Goal: Task Accomplishment & Management: Complete application form

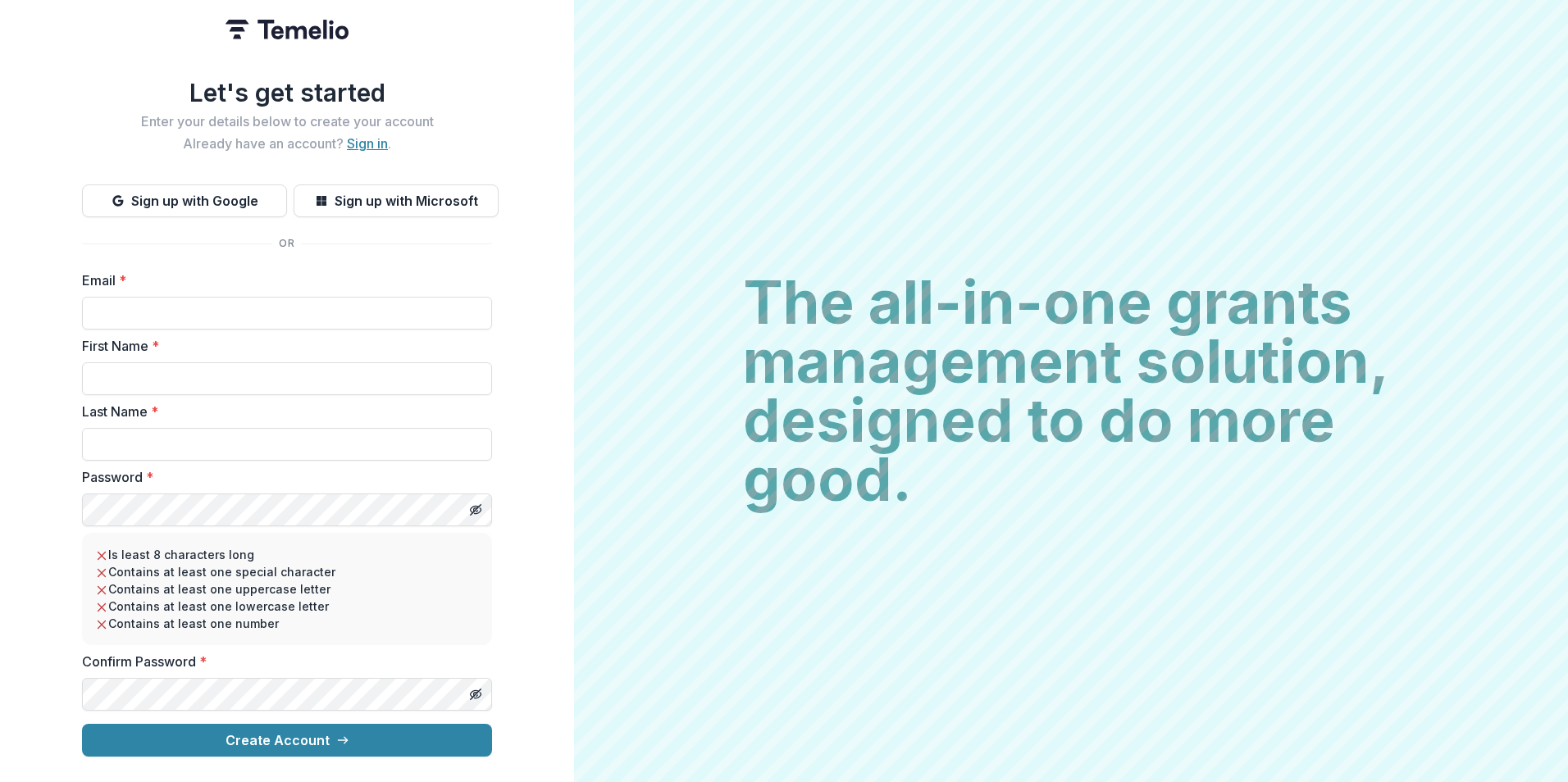
click at [358, 135] on link "Sign in" at bounding box center [368, 143] width 41 height 16
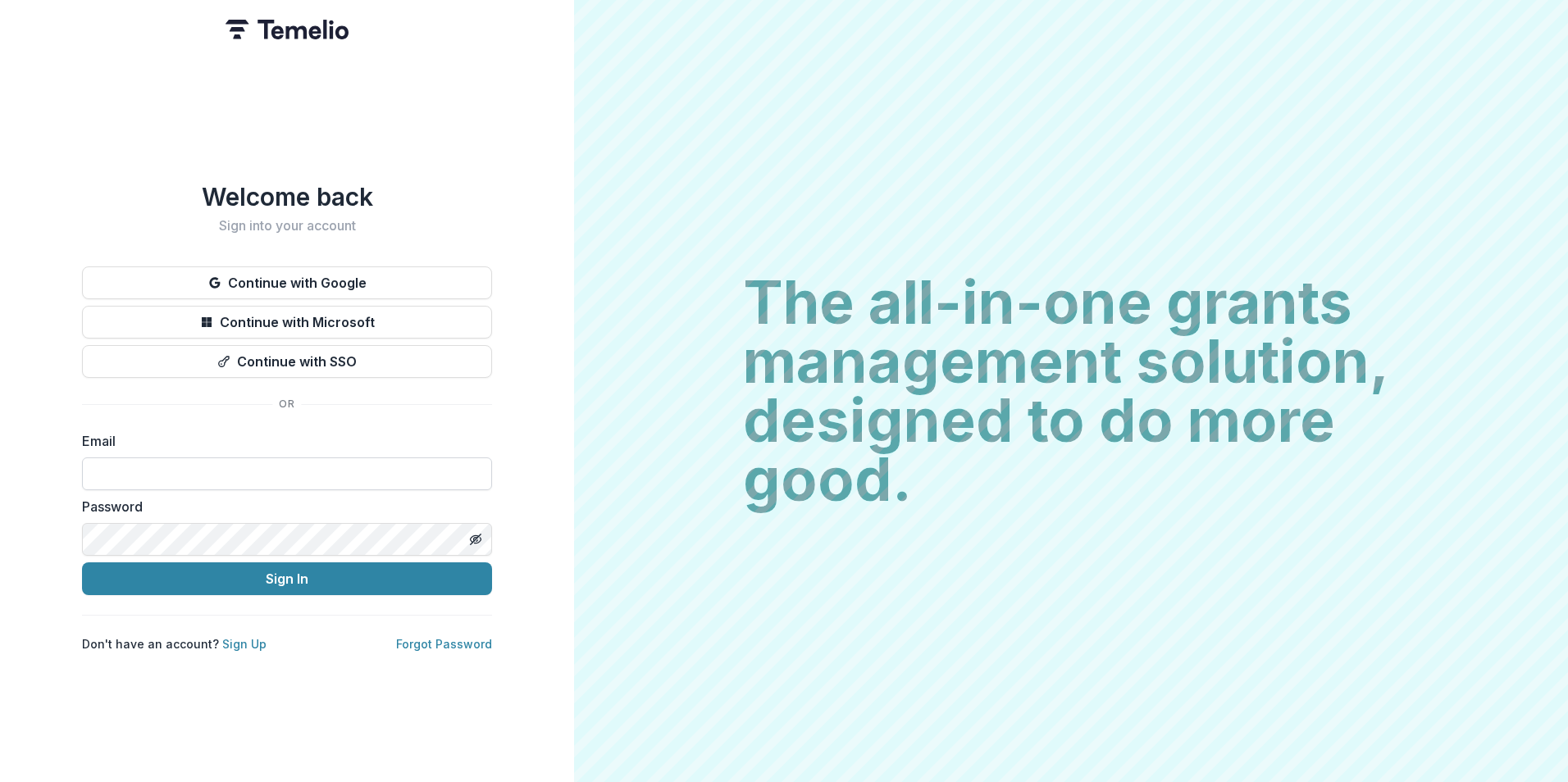
click at [215, 465] on input at bounding box center [287, 474] width 410 height 33
type input "**********"
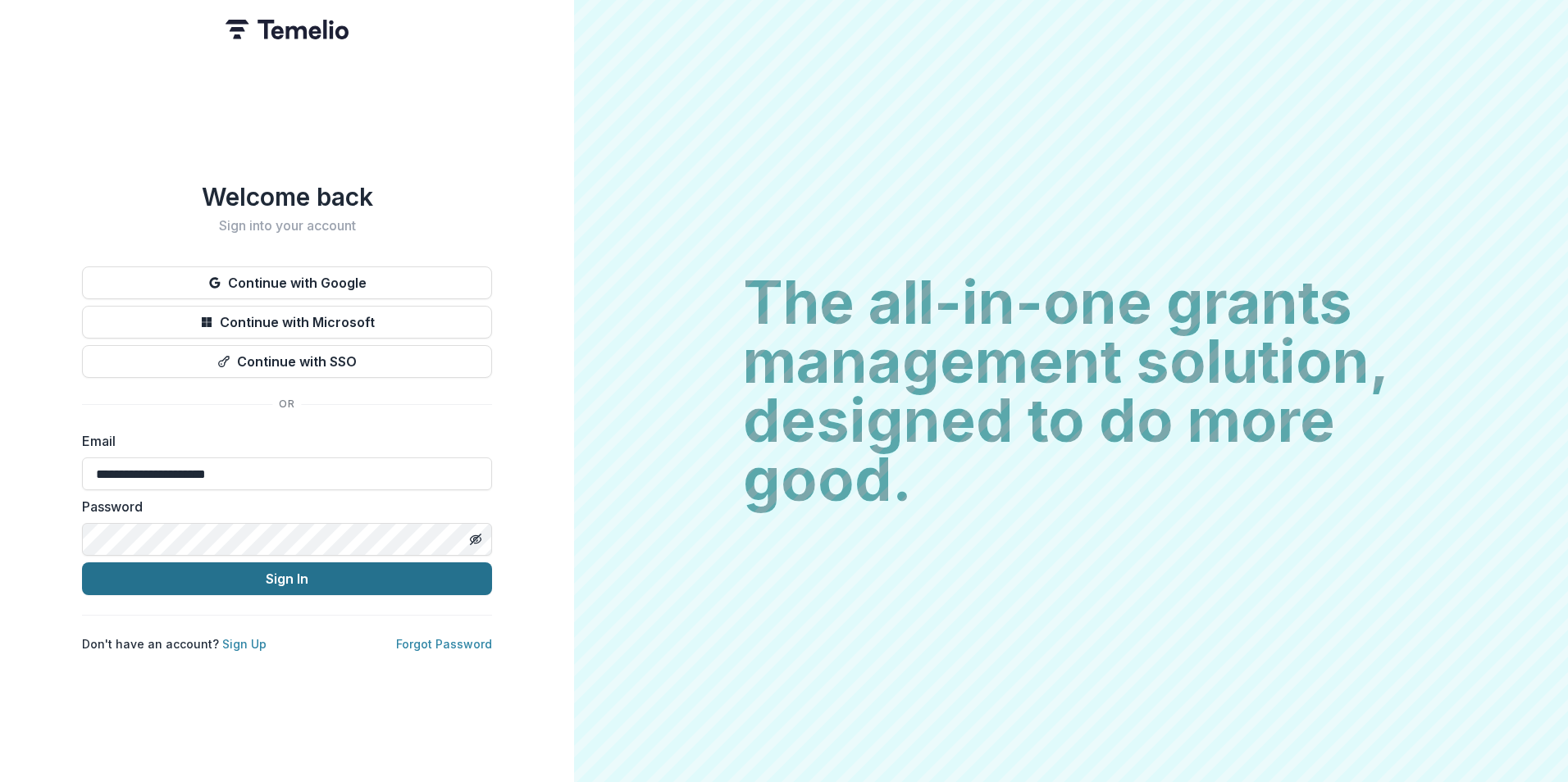
click at [151, 582] on button "Sign In" at bounding box center [287, 579] width 410 height 33
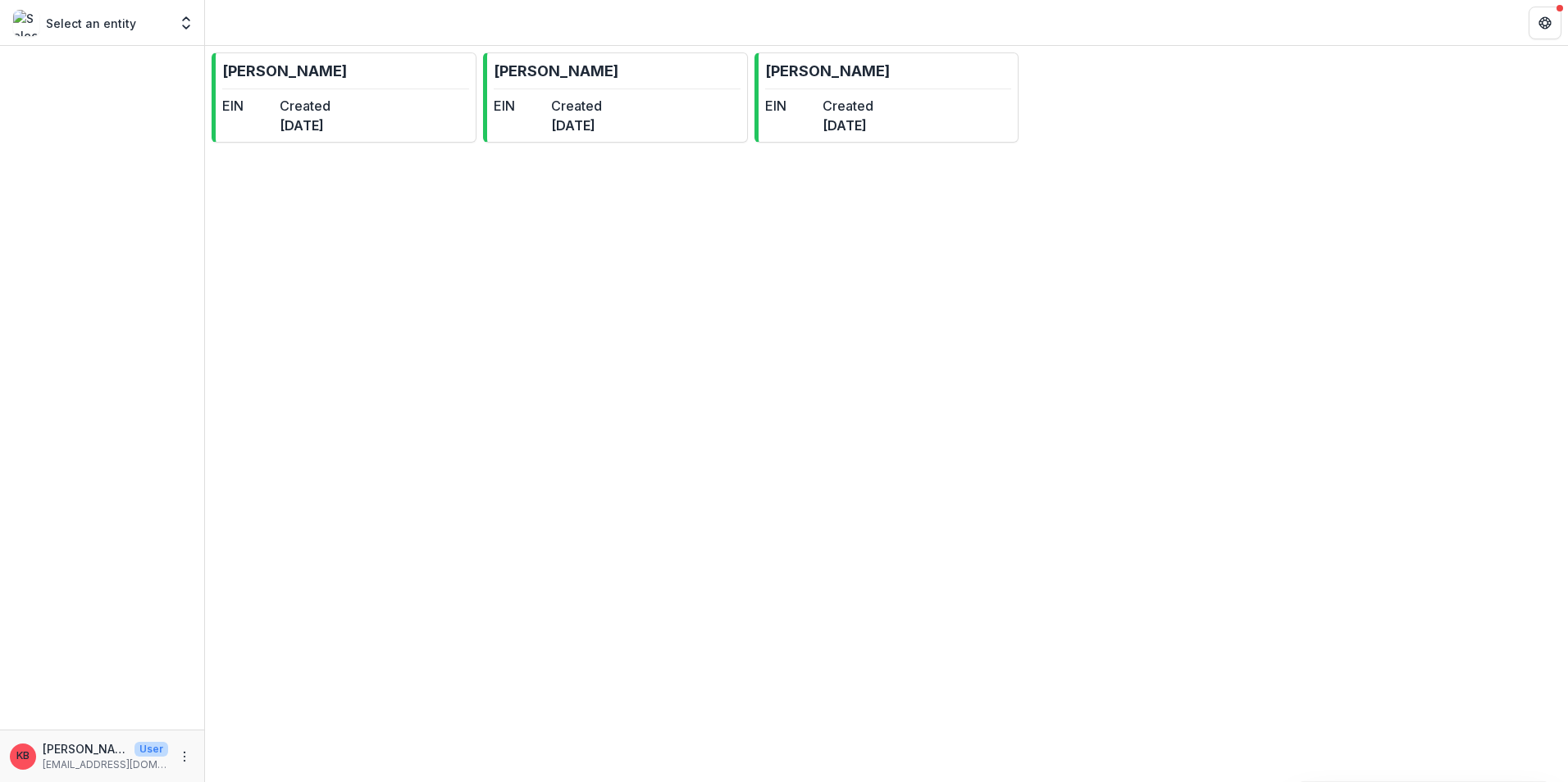
click at [87, 754] on p "[PERSON_NAME]" at bounding box center [85, 749] width 86 height 17
click at [165, 11] on div "Select an entity" at bounding box center [90, 23] width 155 height 26
click at [186, 14] on button "Open entity switcher" at bounding box center [186, 23] width 23 height 33
click at [975, 501] on div "[PERSON_NAME] EIN Created [DATE] [PERSON_NAME] EIN Created [DATE] [PERSON_NAME]…" at bounding box center [886, 414] width 1363 height 737
click at [1547, 23] on icon "Get Help" at bounding box center [1545, 23] width 13 height 13
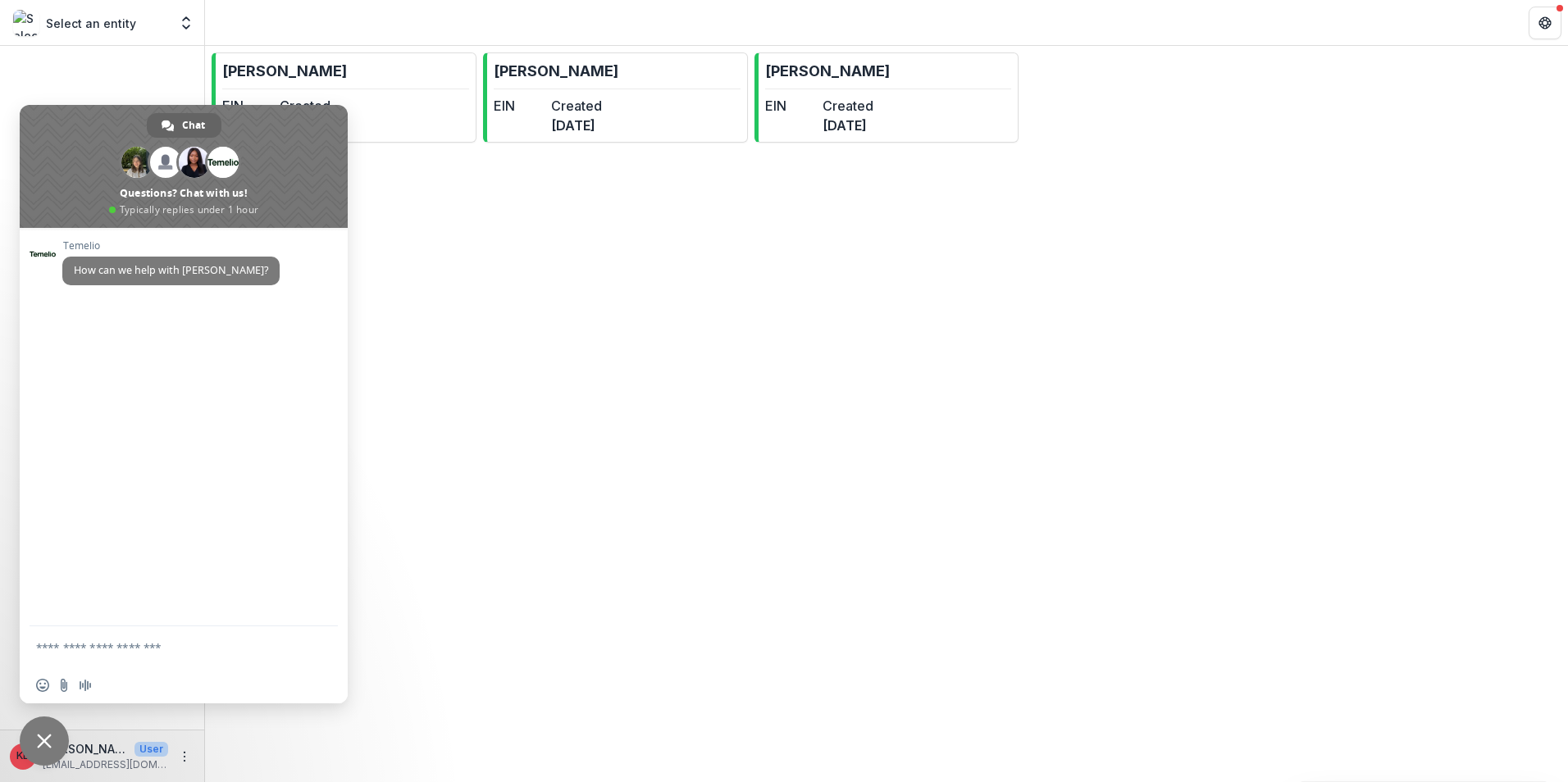
click at [588, 305] on div "[PERSON_NAME] EIN Created [DATE] [PERSON_NAME] EIN Created [DATE] [PERSON_NAME]…" at bounding box center [886, 414] width 1363 height 737
click at [452, 531] on div "[PERSON_NAME] EIN Created [DATE] [PERSON_NAME] EIN Created [DATE] [PERSON_NAME]…" at bounding box center [886, 414] width 1363 height 737
click at [269, 135] on span at bounding box center [183, 166] width 328 height 123
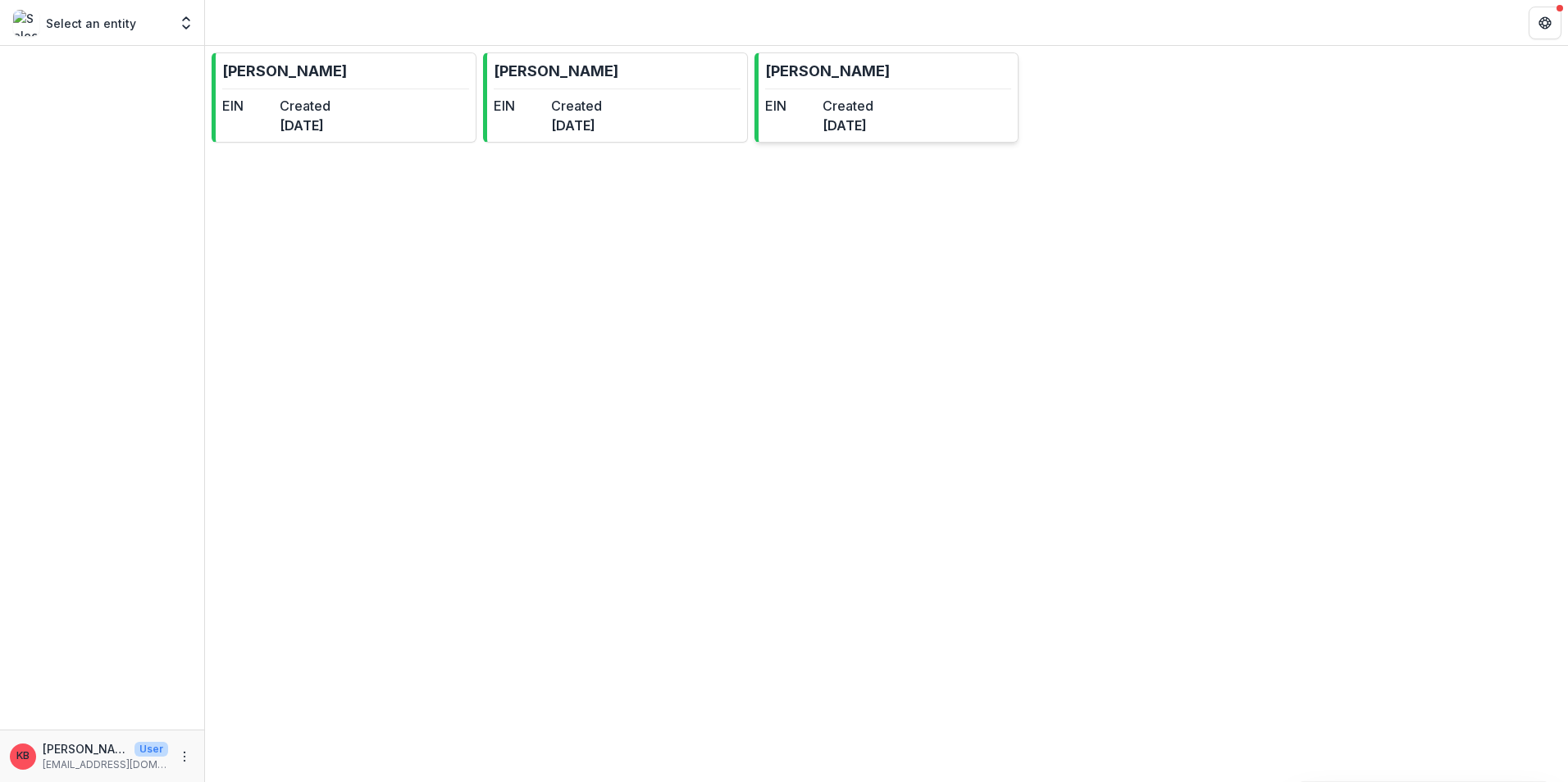
click at [847, 78] on p "[PERSON_NAME]" at bounding box center [827, 71] width 125 height 23
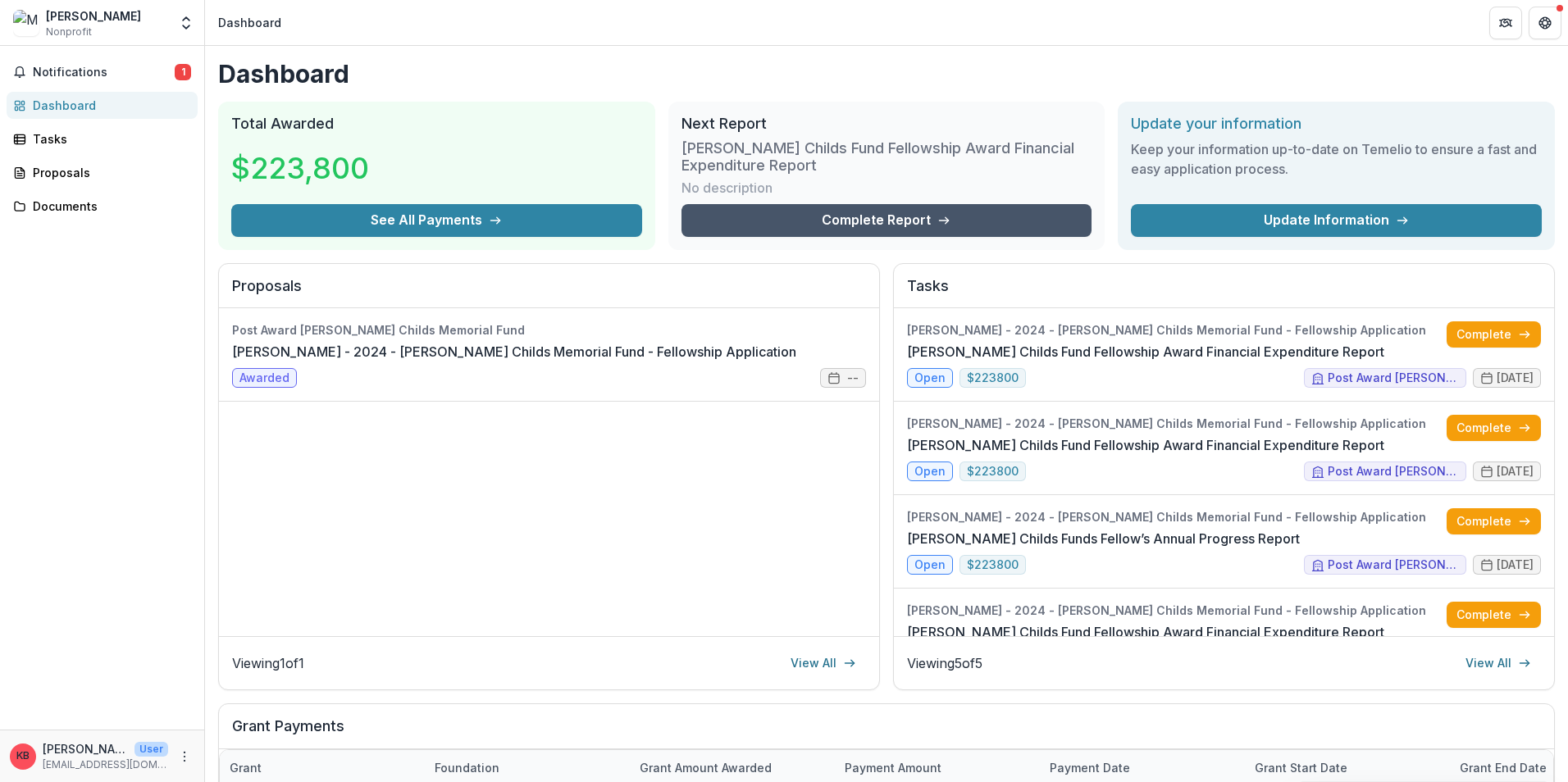
click at [782, 211] on link "Complete Report" at bounding box center [886, 220] width 411 height 33
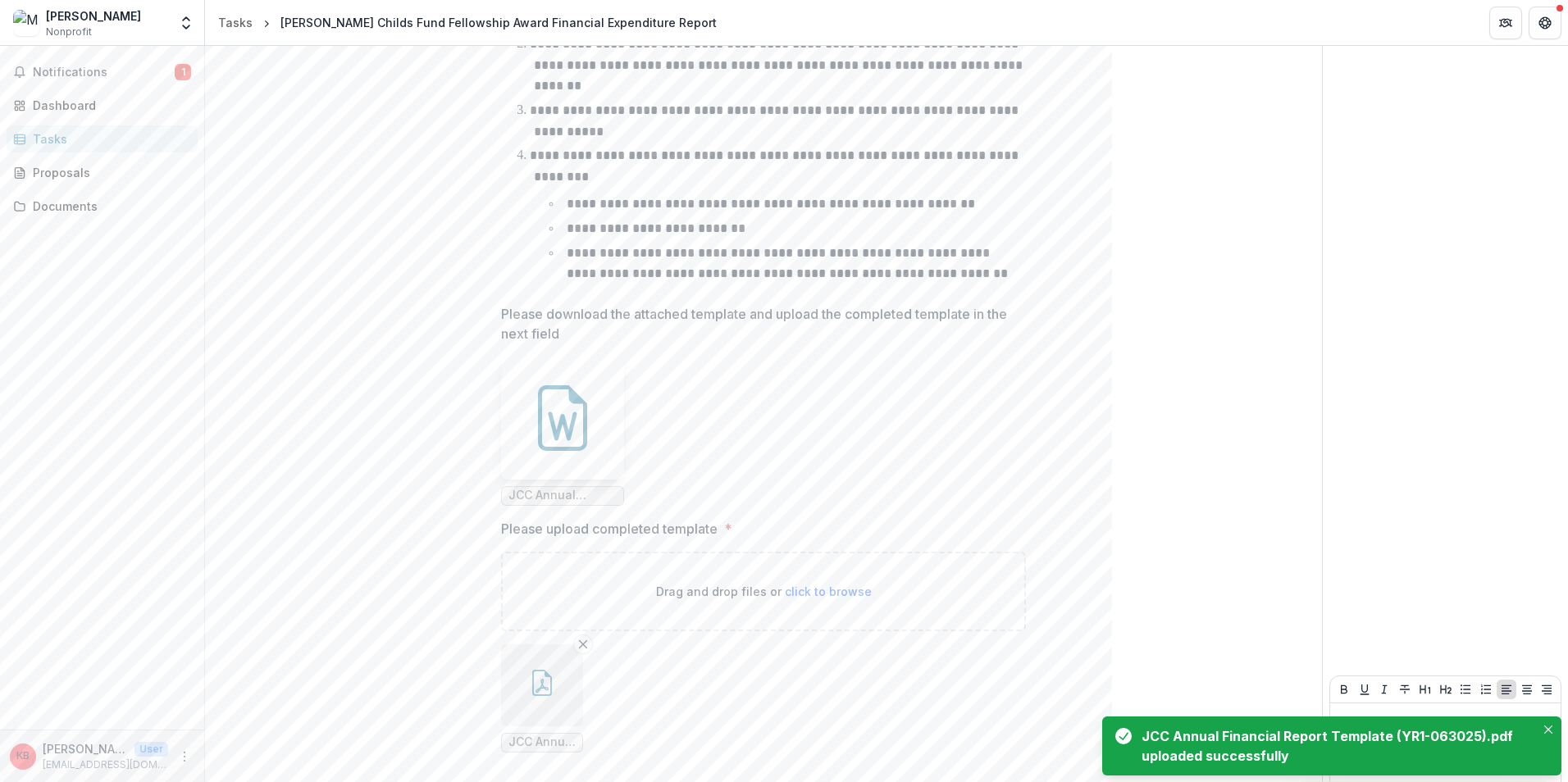
scroll to position [615, 0]
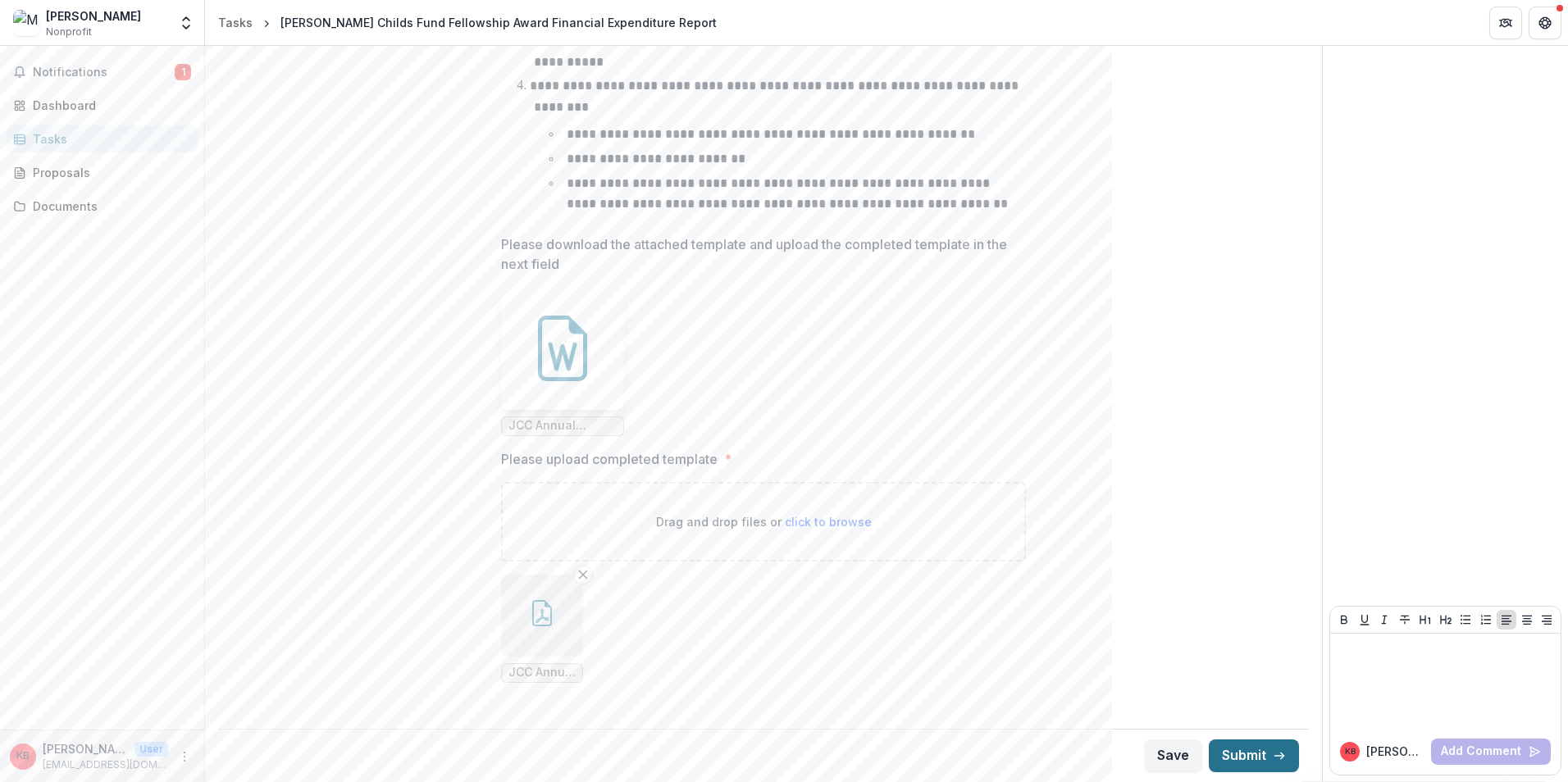
click at [1252, 759] on button "Submit" at bounding box center [1254, 756] width 90 height 33
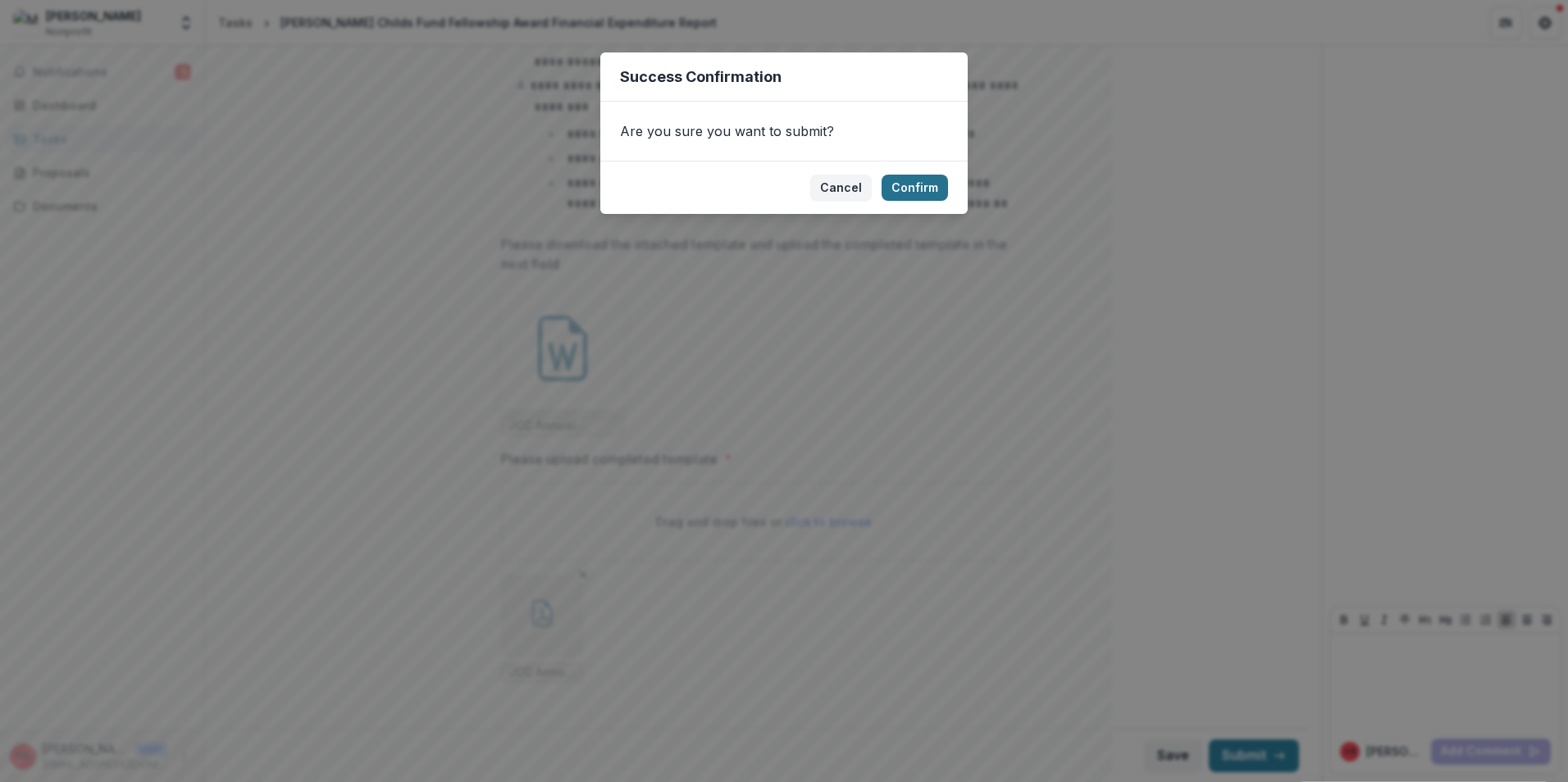
click at [921, 184] on button "Confirm" at bounding box center [915, 188] width 67 height 26
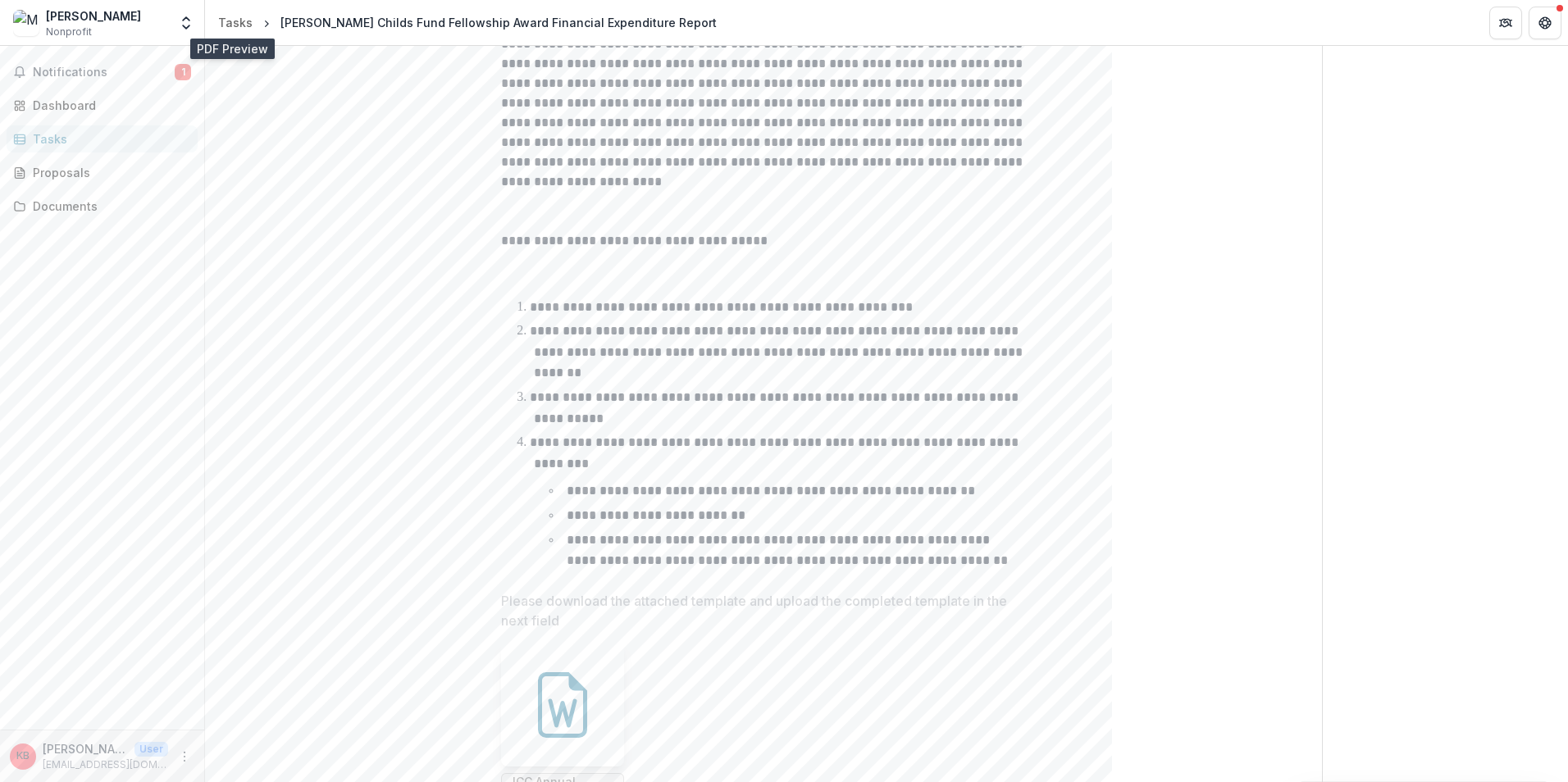
scroll to position [0, 0]
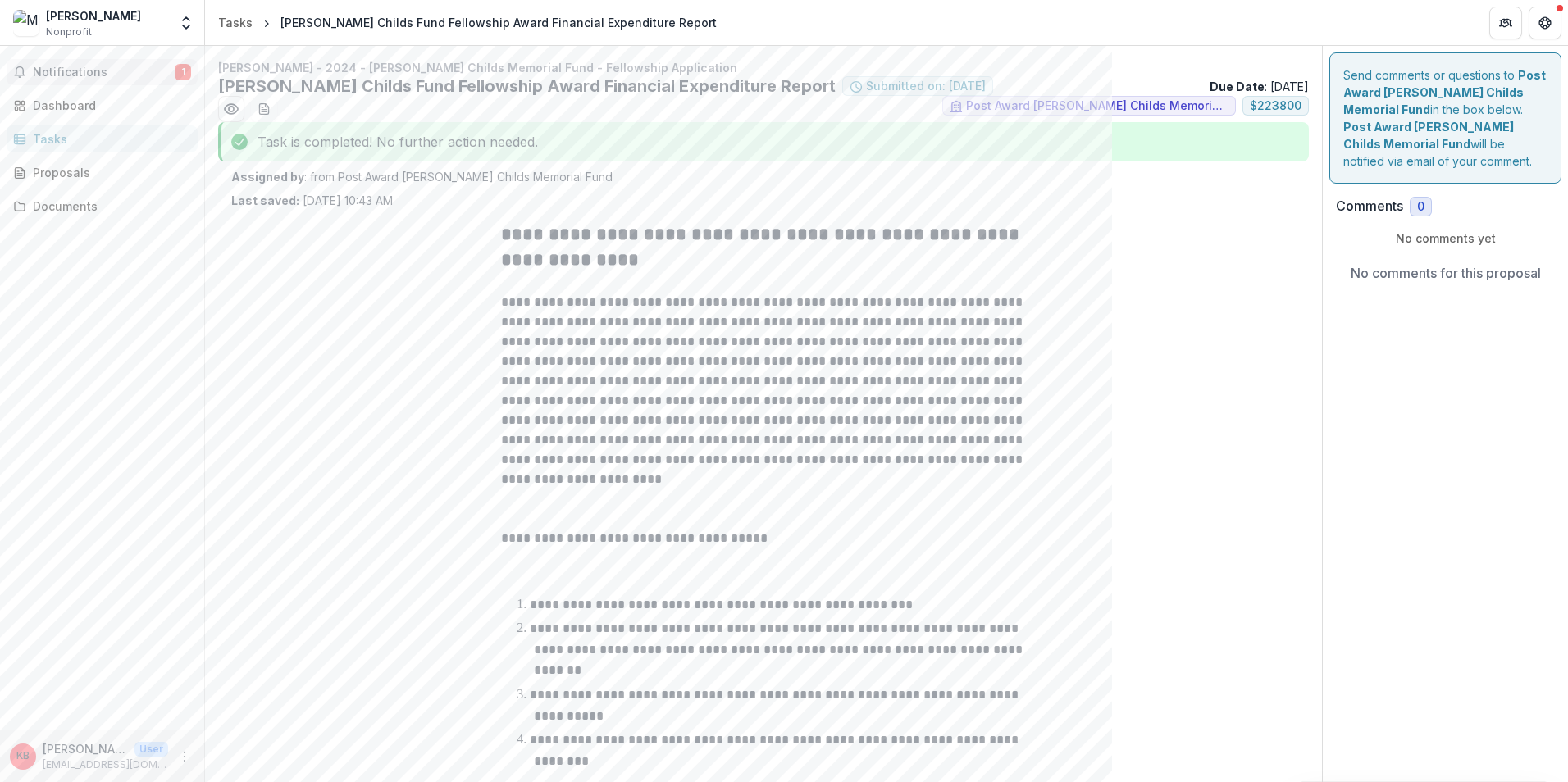
click at [61, 59] on button "Notifications 1" at bounding box center [102, 72] width 191 height 26
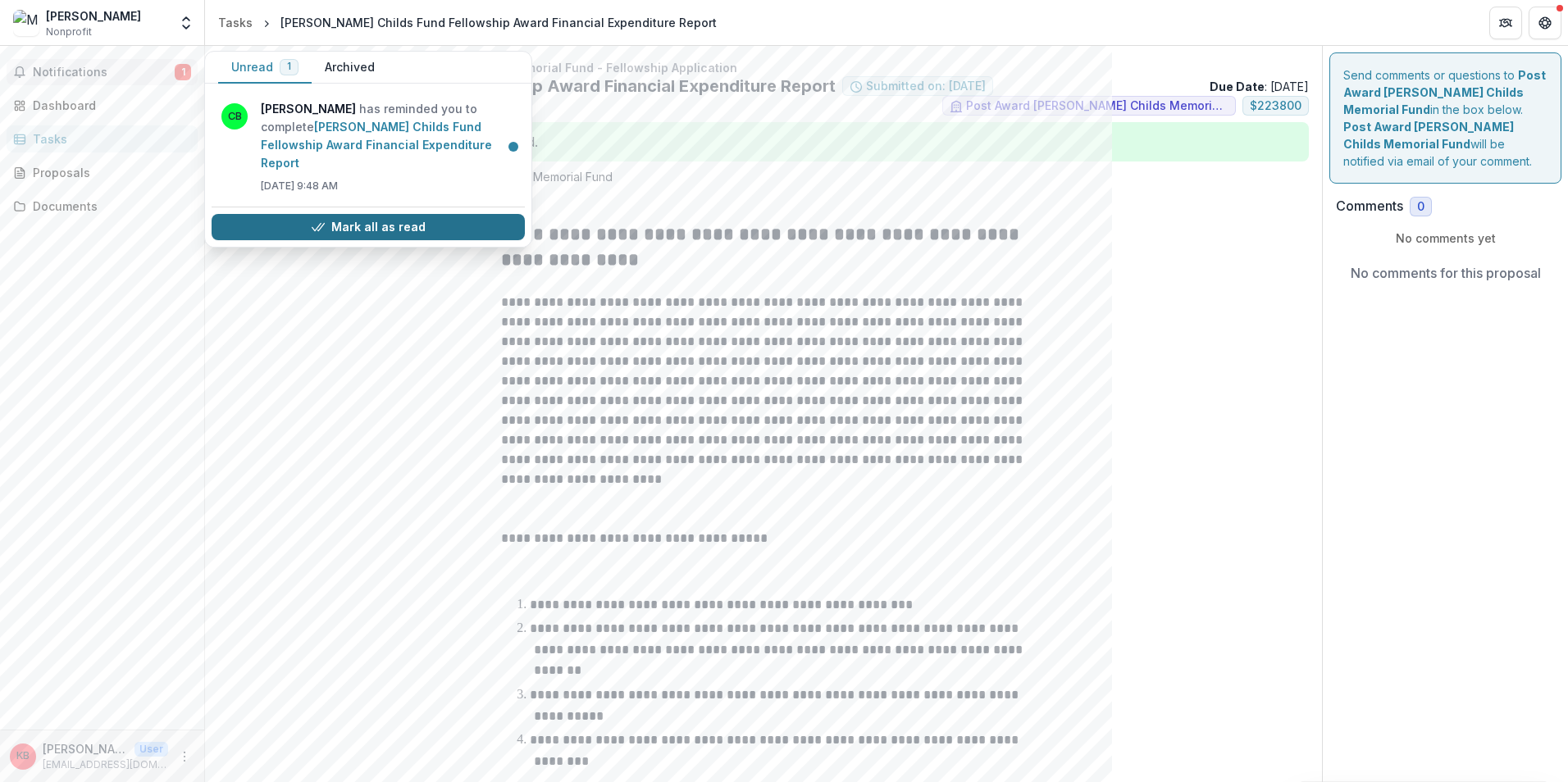
click at [345, 214] on button "Mark all as read" at bounding box center [368, 227] width 313 height 26
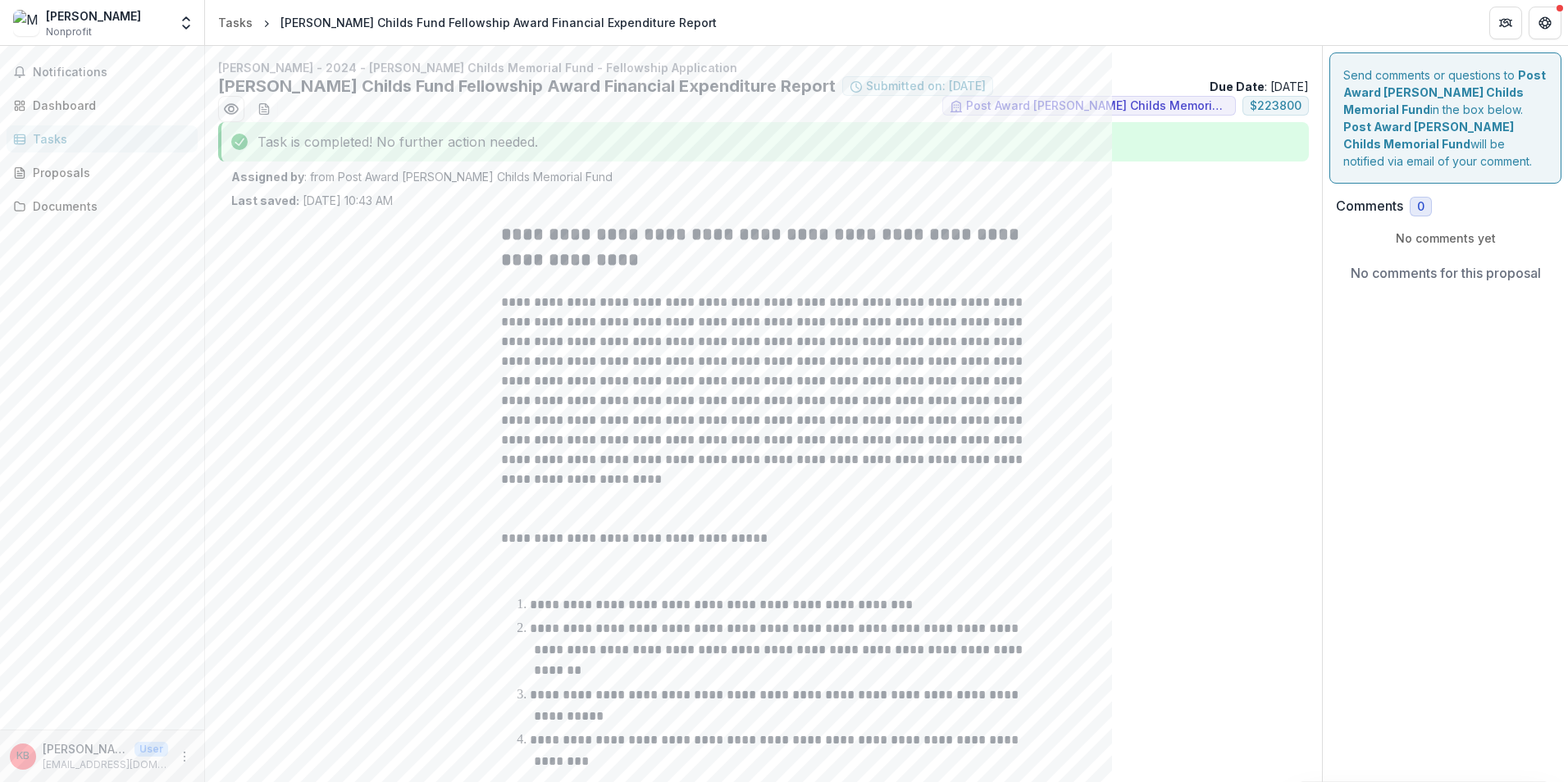
click at [298, 325] on div "**********" at bounding box center [763, 792] width 1065 height 1167
click at [230, 13] on link "Tasks" at bounding box center [235, 22] width 48 height 23
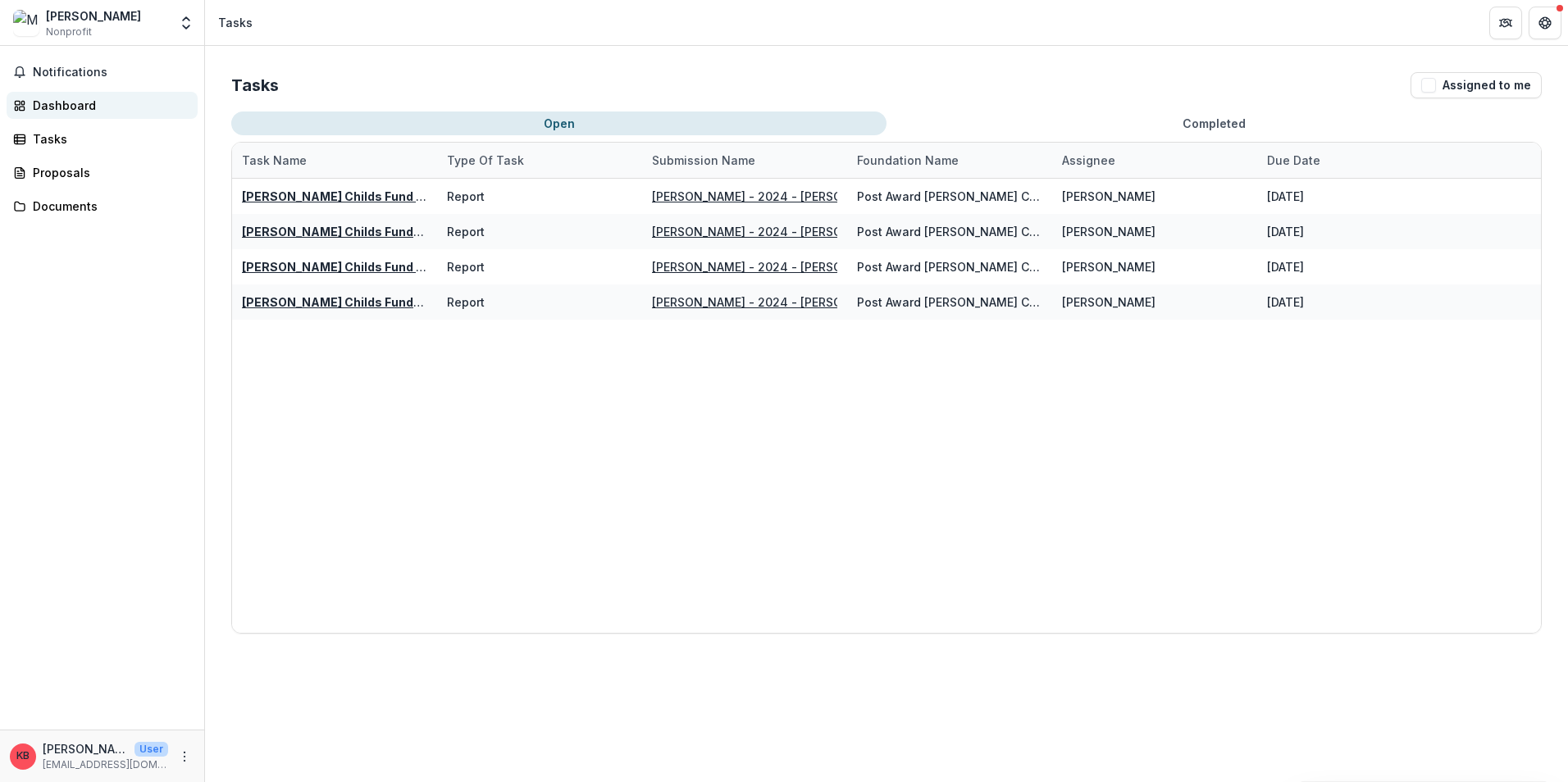
click at [102, 96] on link "Dashboard" at bounding box center [102, 105] width 191 height 27
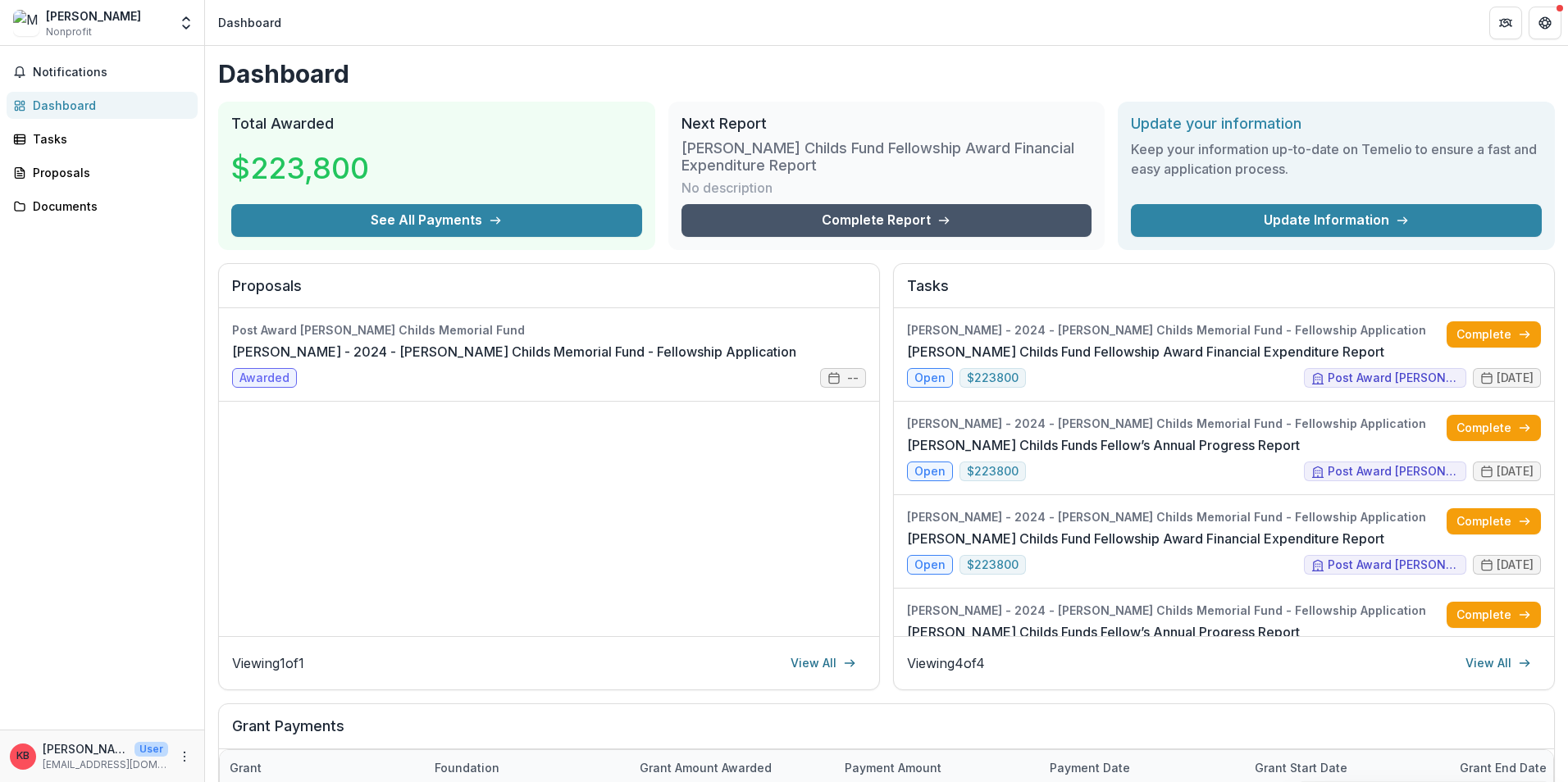
click at [969, 211] on link "Complete Report" at bounding box center [886, 220] width 411 height 33
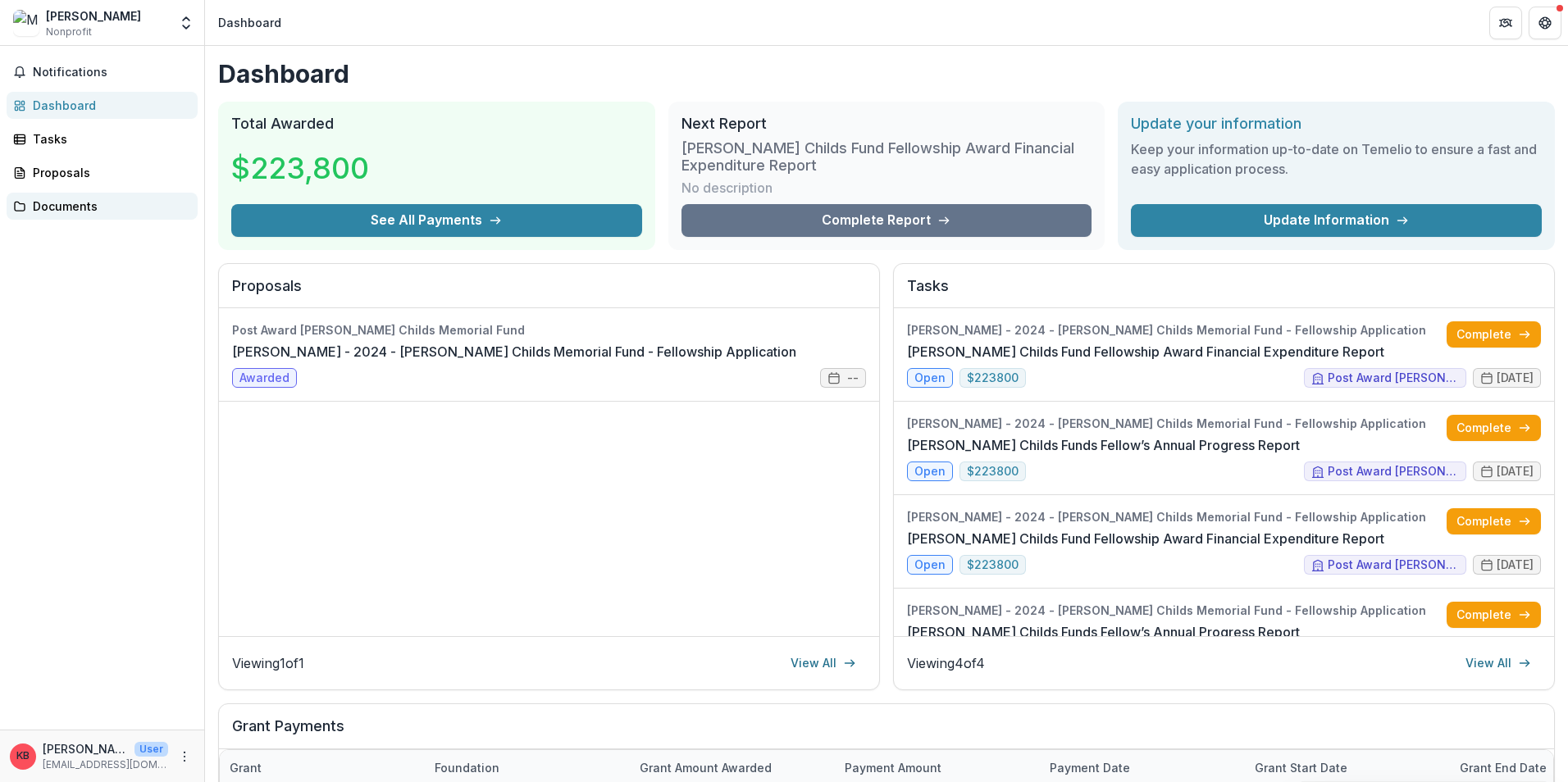
click at [25, 203] on icon at bounding box center [20, 207] width 13 height 13
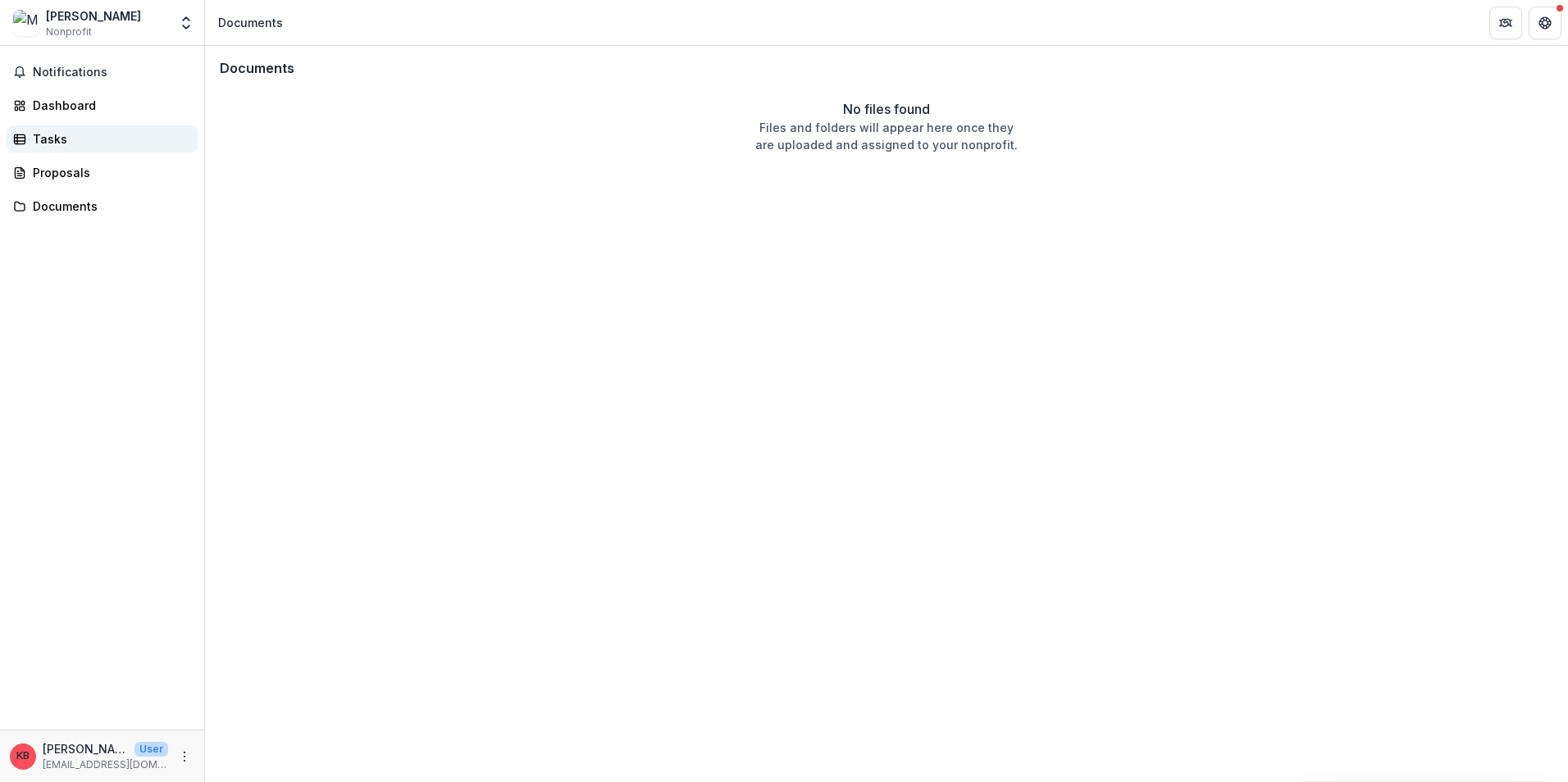
click at [41, 136] on div "Tasks" at bounding box center [108, 139] width 151 height 17
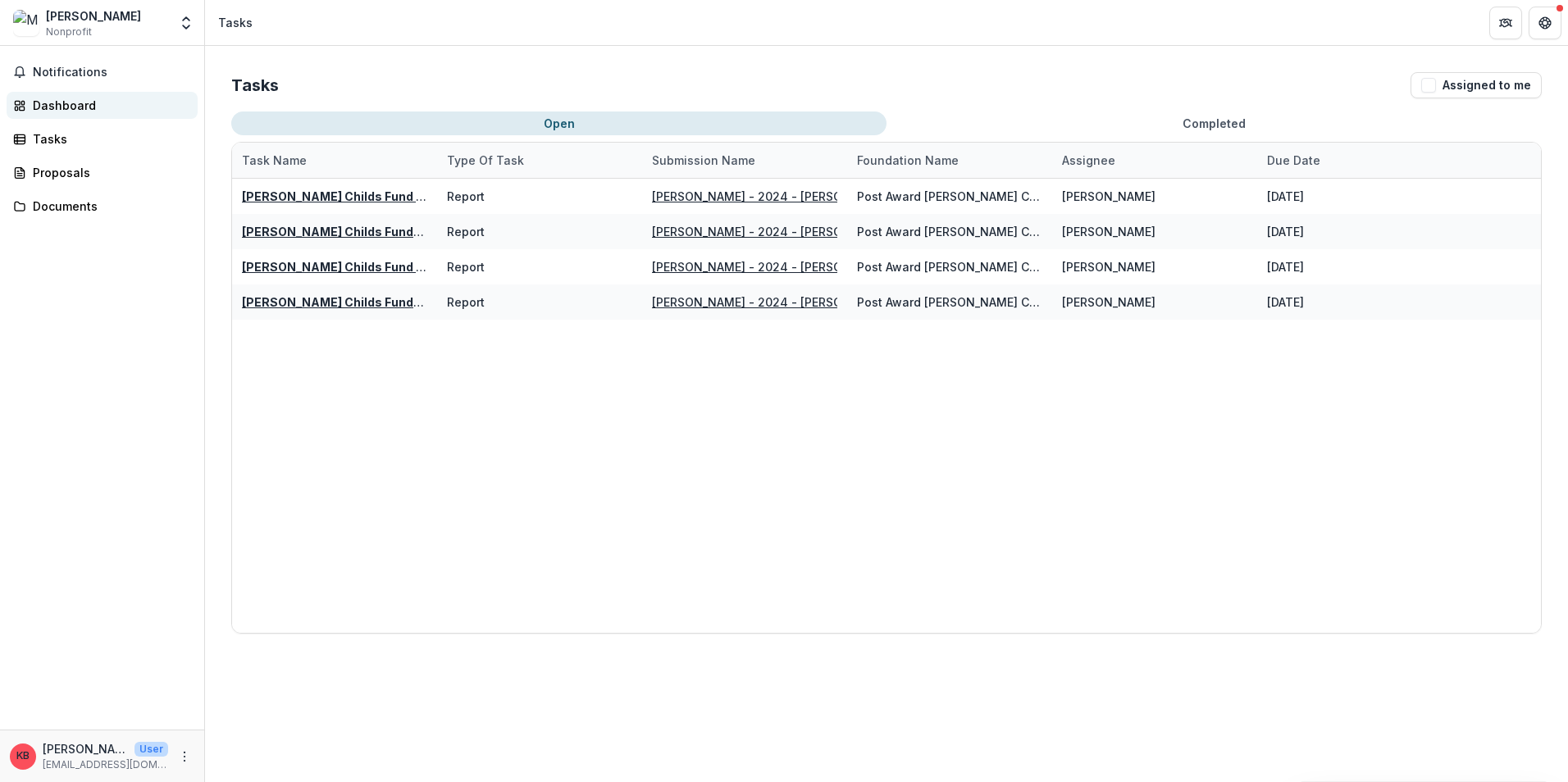
click at [44, 110] on div "Dashboard" at bounding box center [108, 105] width 151 height 17
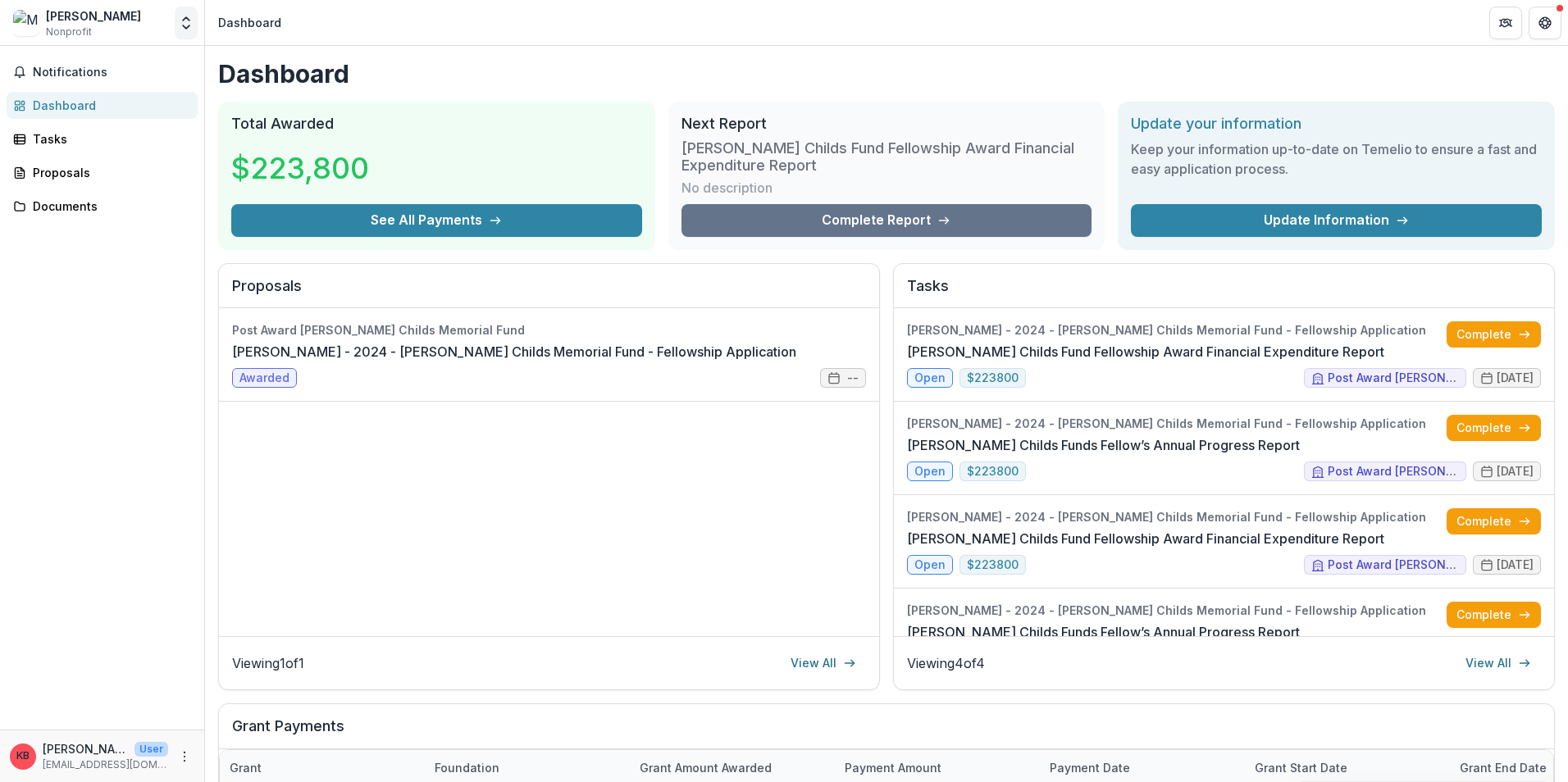
click at [187, 23] on icon "Open entity switcher" at bounding box center [185, 23] width 16 height 16
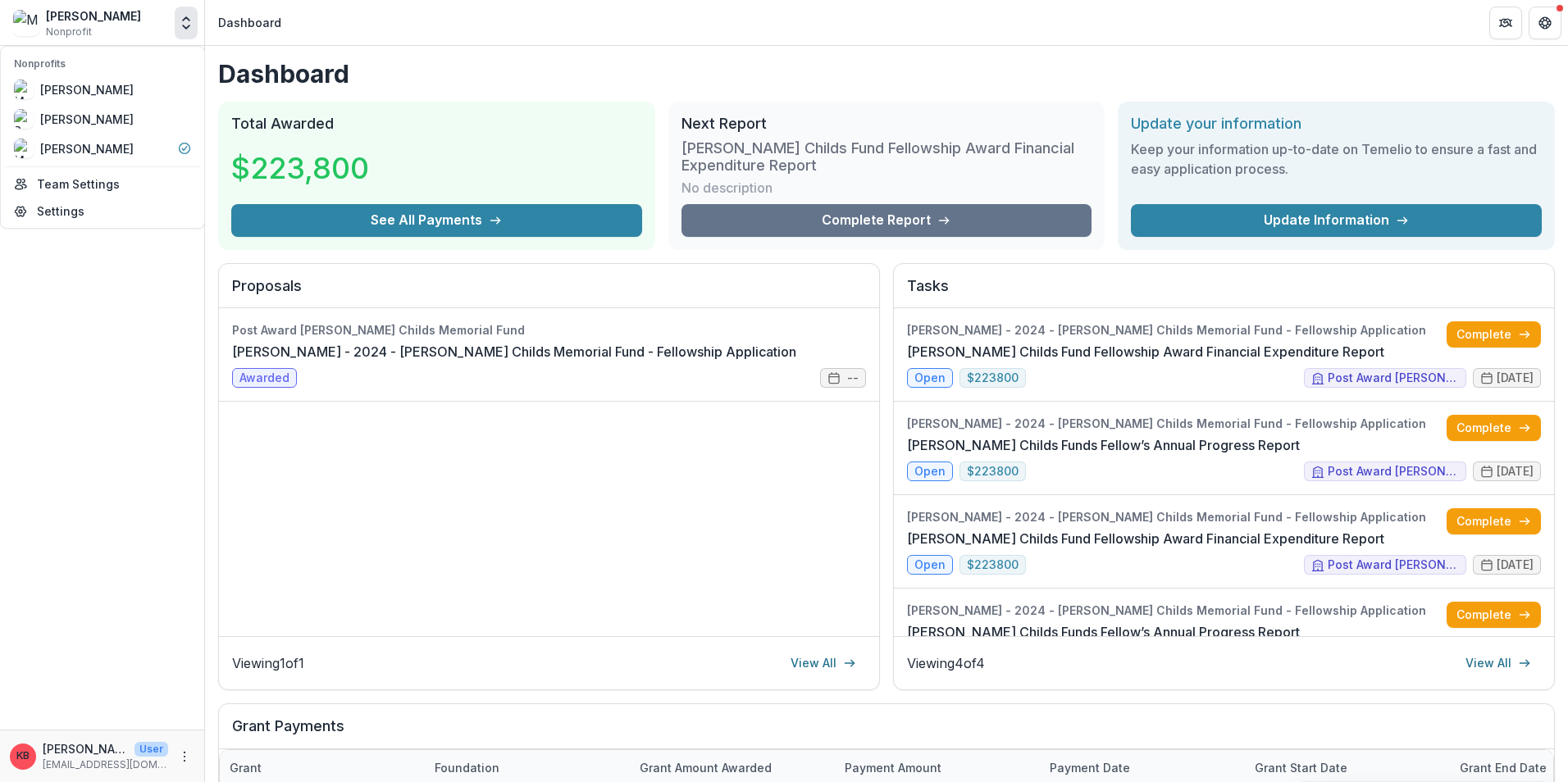
click at [187, 23] on icon "Open entity switcher" at bounding box center [185, 23] width 16 height 16
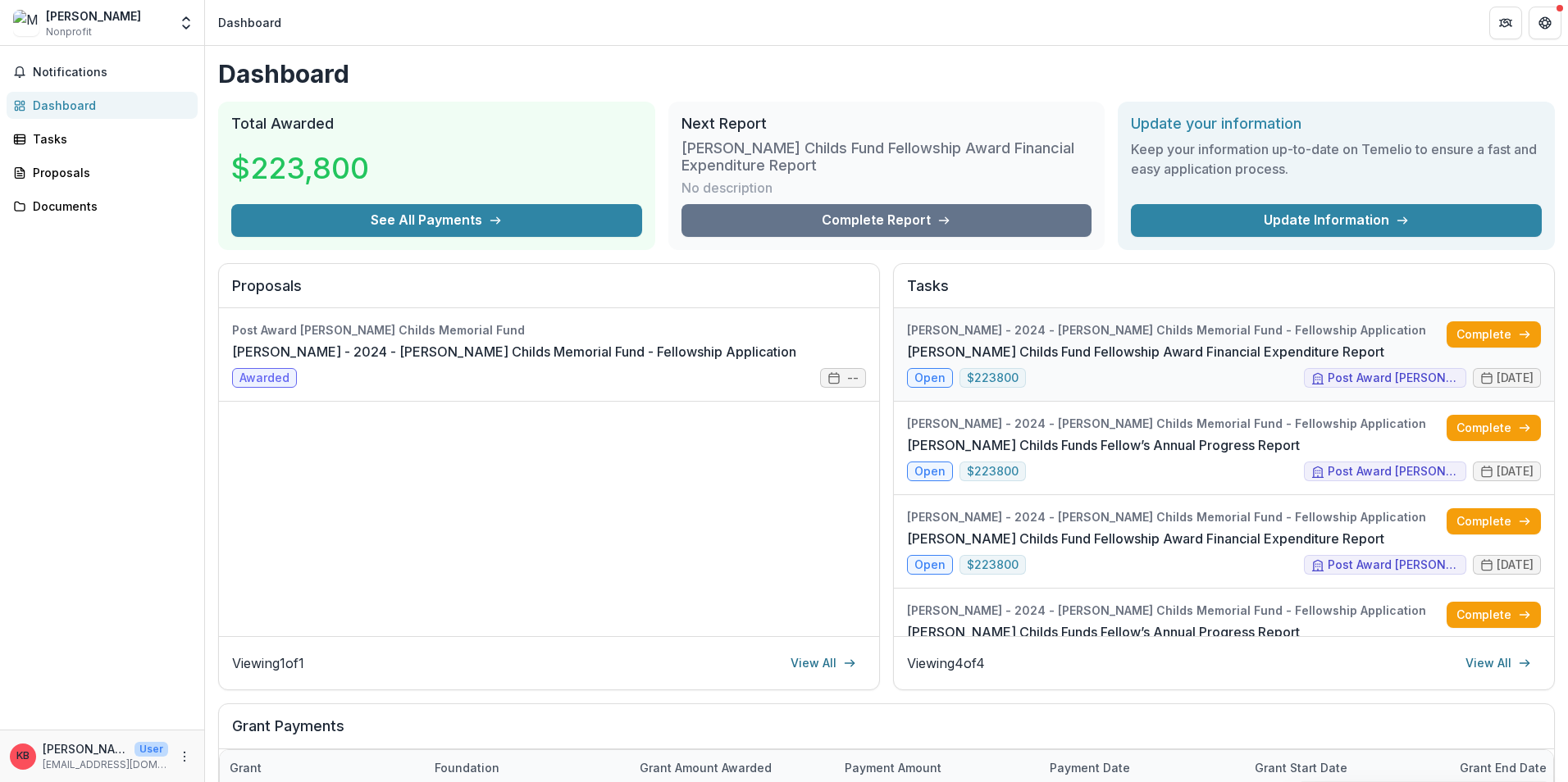
click at [1385, 342] on link "[PERSON_NAME] Childs Fund Fellowship Award Financial Expenditure Report" at bounding box center [1146, 352] width 478 height 20
click at [1546, 18] on icon "Get Help" at bounding box center [1545, 23] width 13 height 13
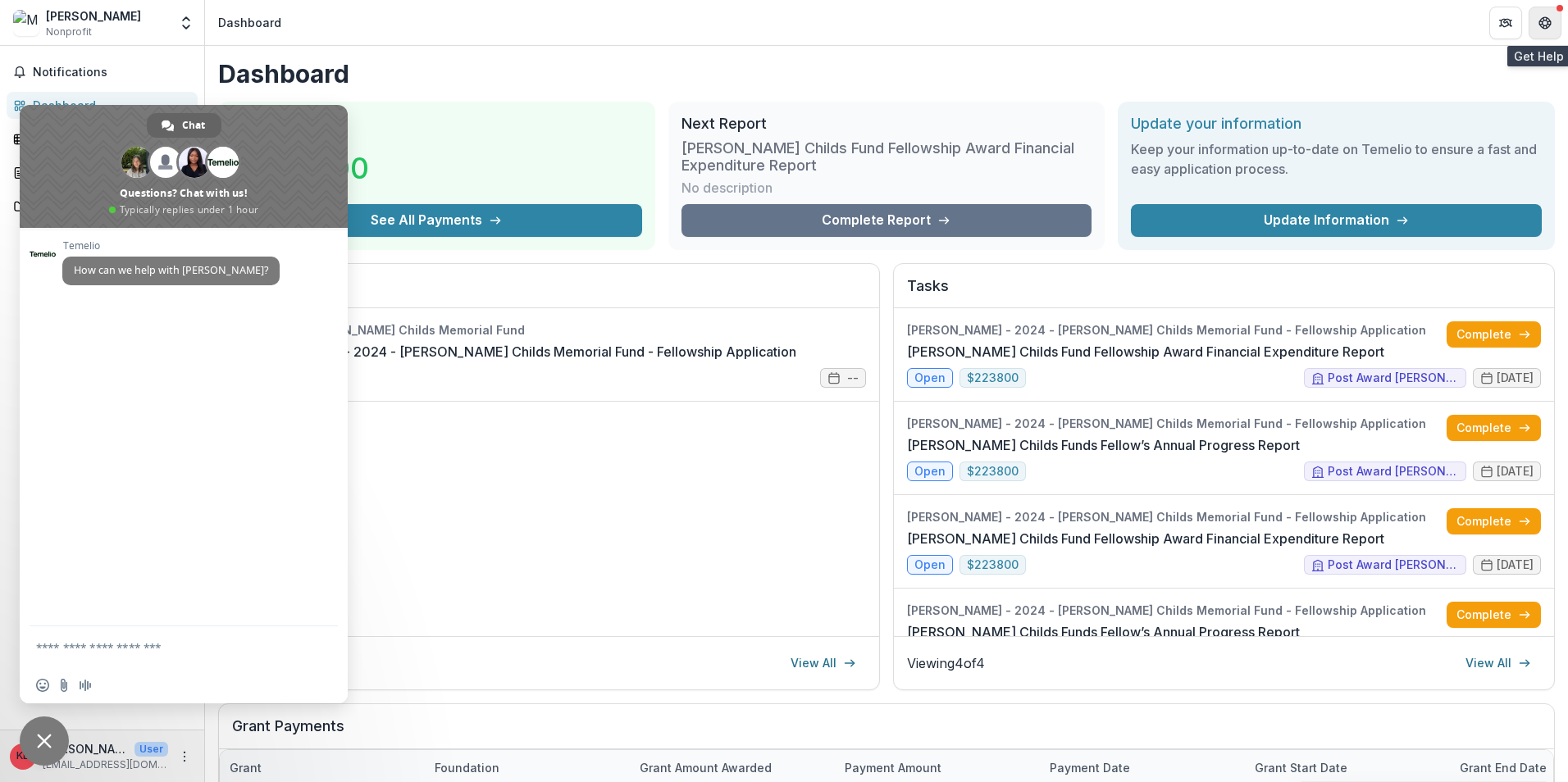
click at [1556, 23] on button "Get Help" at bounding box center [1544, 23] width 33 height 33
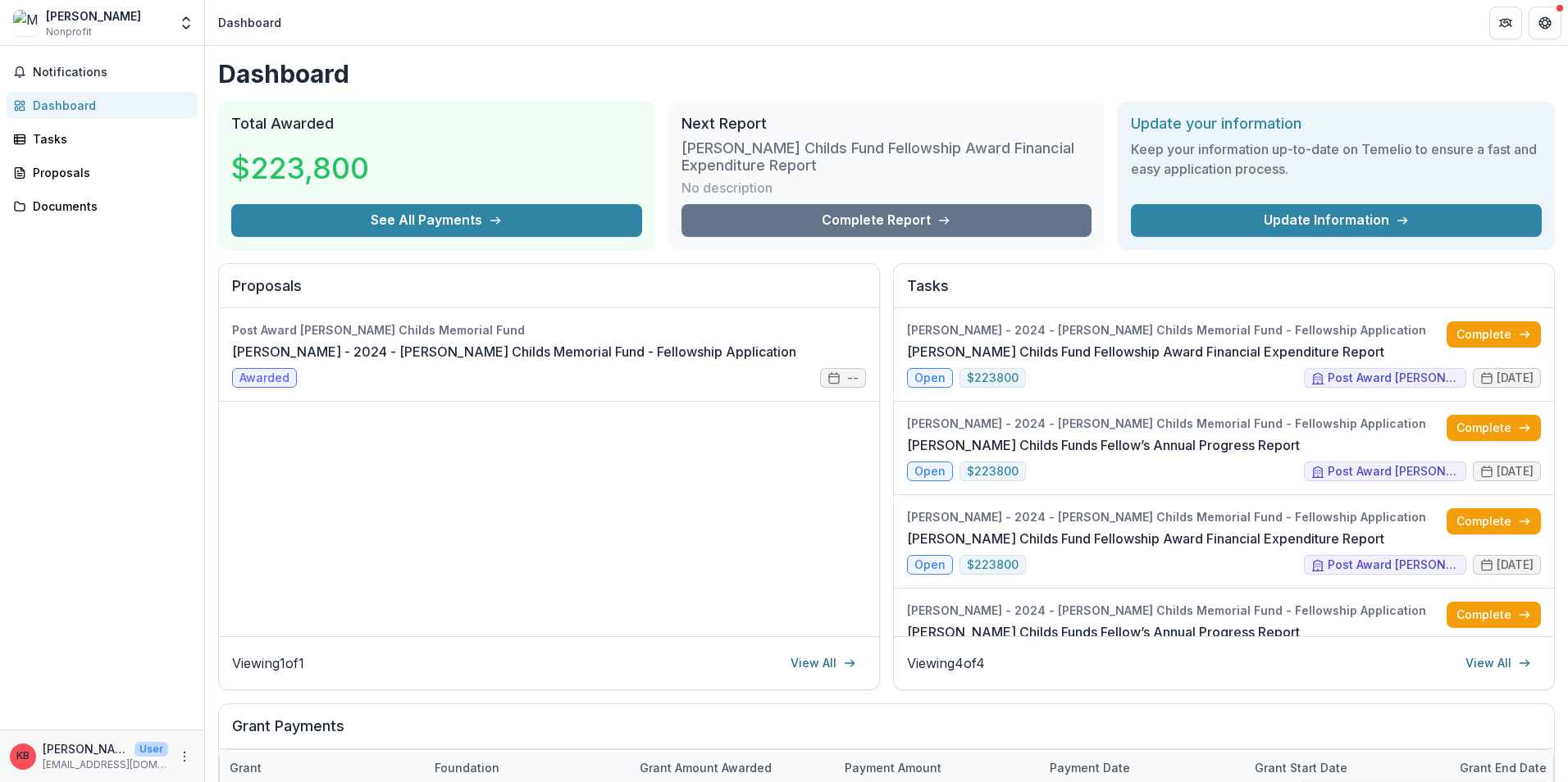
click at [152, 761] on p "[EMAIL_ADDRESS][DOMAIN_NAME]" at bounding box center [104, 765] width 125 height 15
click at [86, 759] on p "[EMAIL_ADDRESS][DOMAIN_NAME]" at bounding box center [104, 765] width 125 height 15
click at [24, 754] on div "KB" at bounding box center [23, 756] width 13 height 10
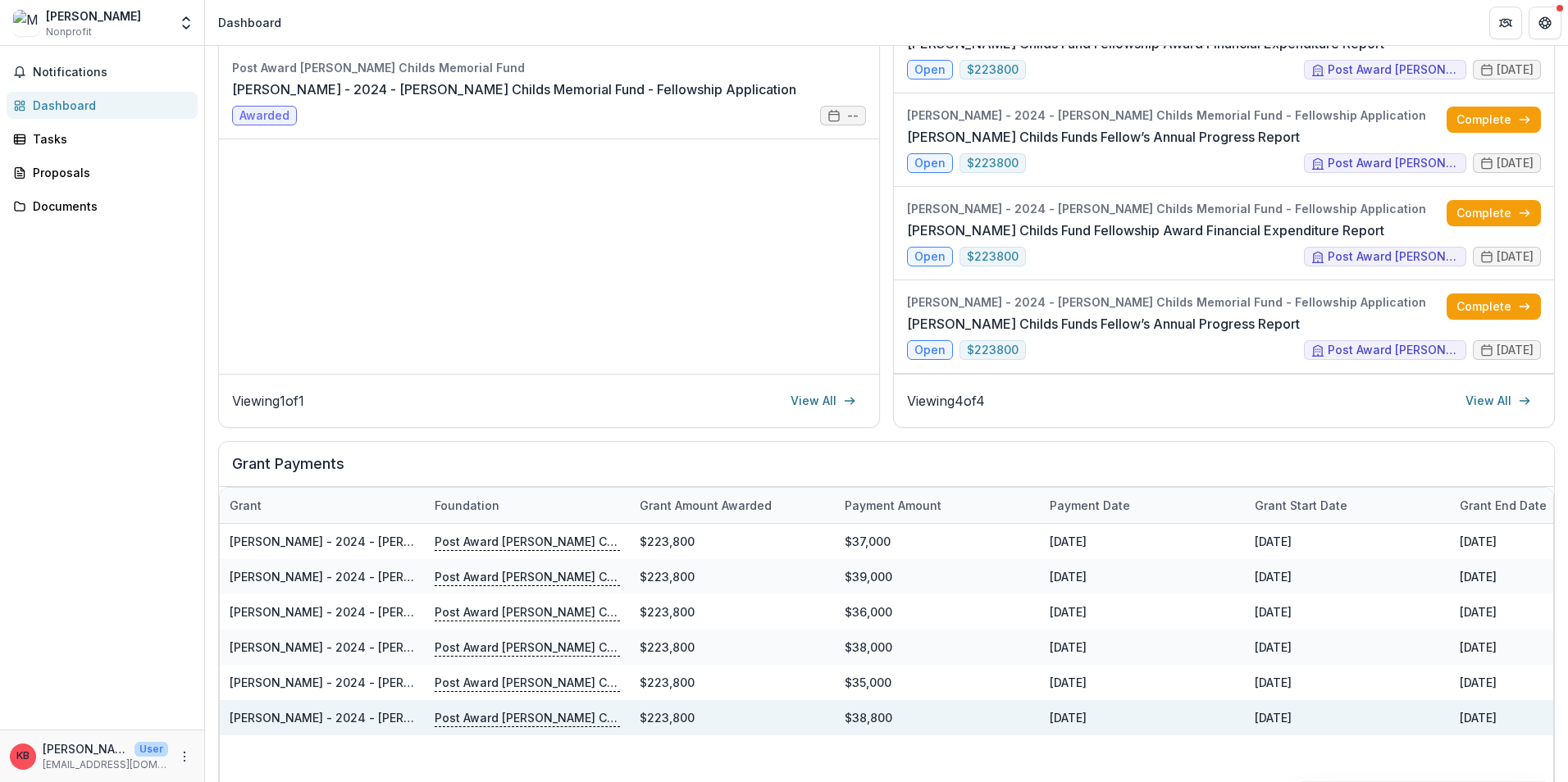
scroll to position [356, 0]
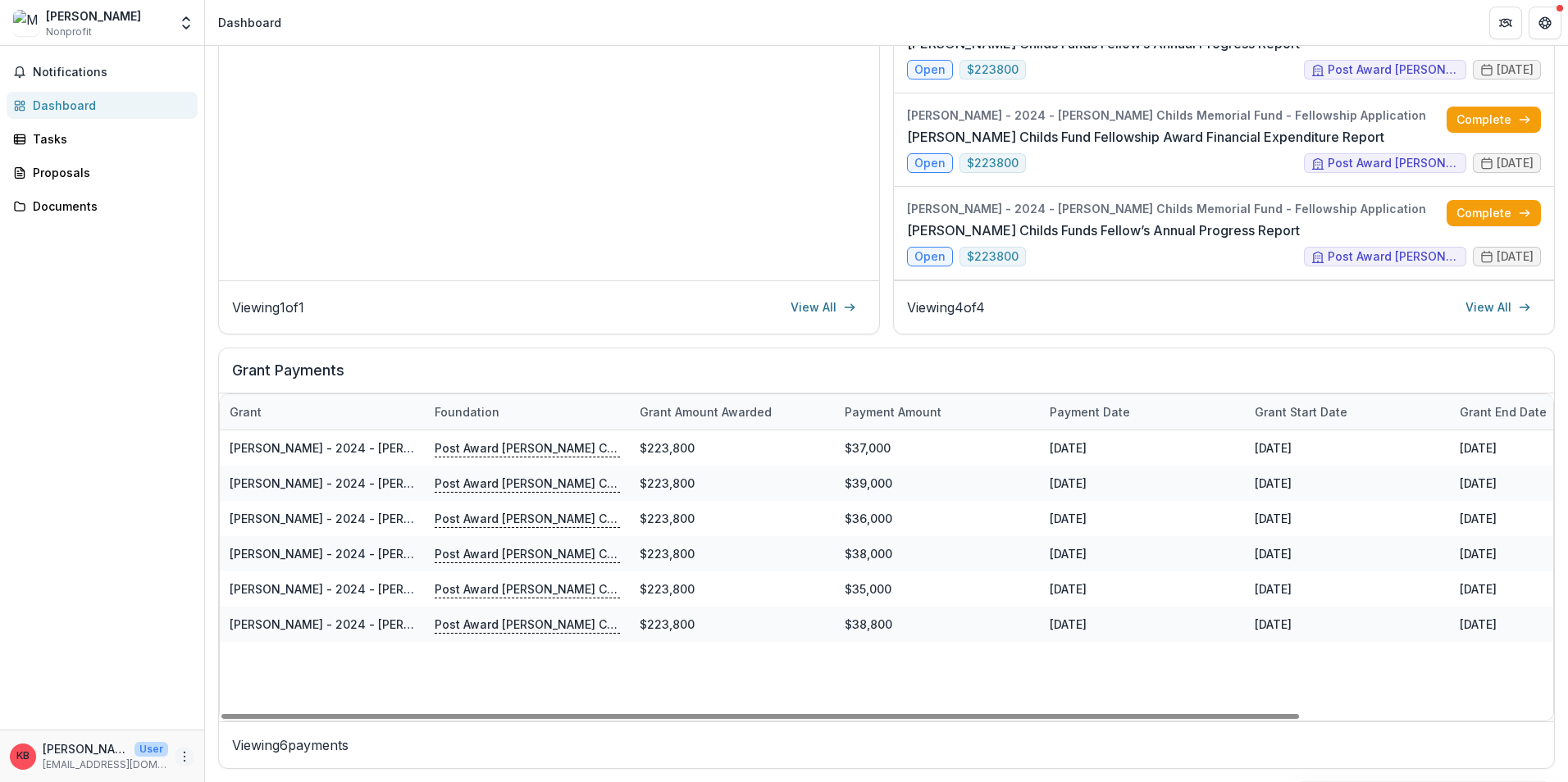
click at [186, 754] on icon "More" at bounding box center [184, 757] width 13 height 13
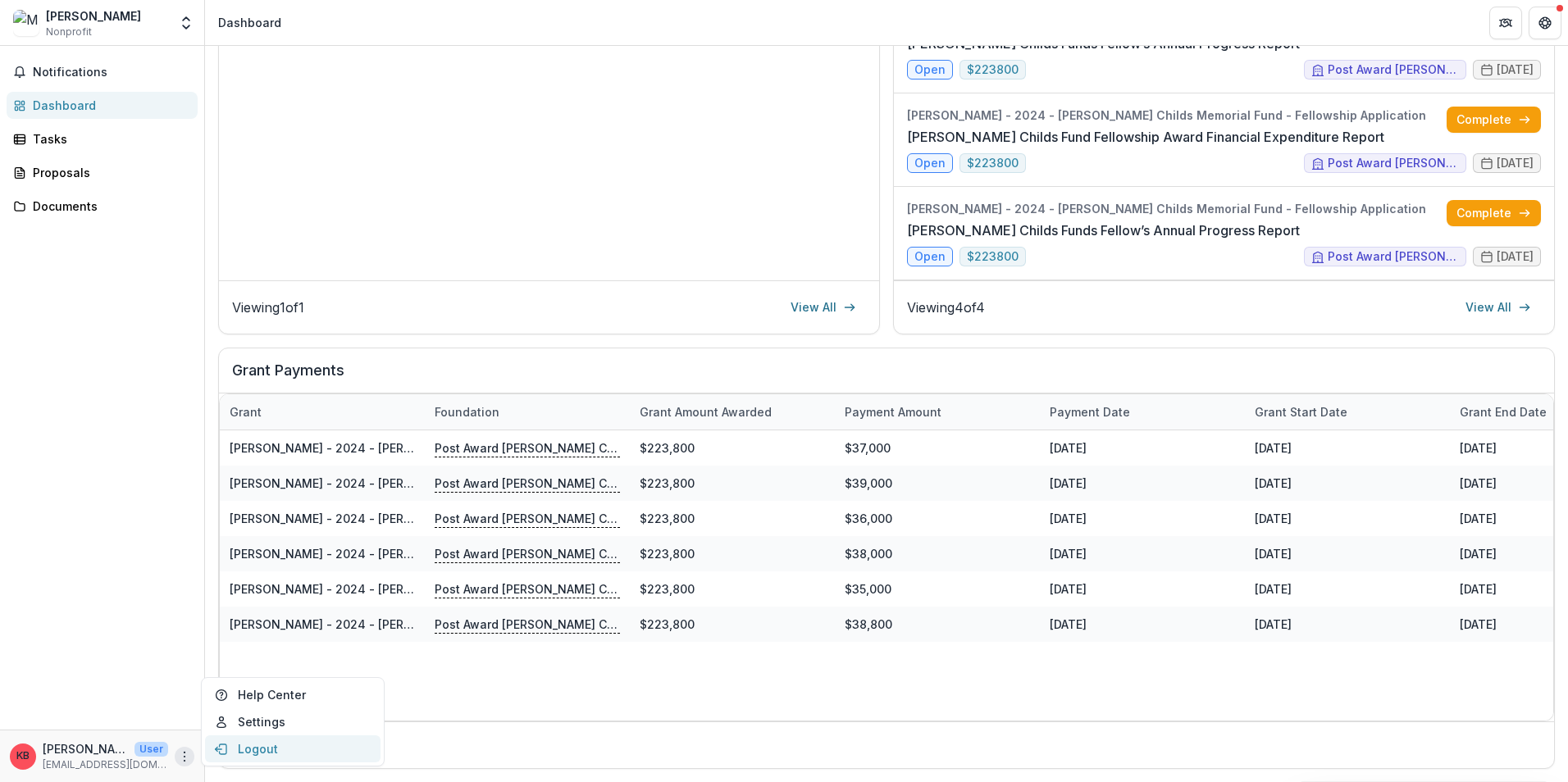
click at [243, 760] on button "Logout" at bounding box center [292, 749] width 176 height 27
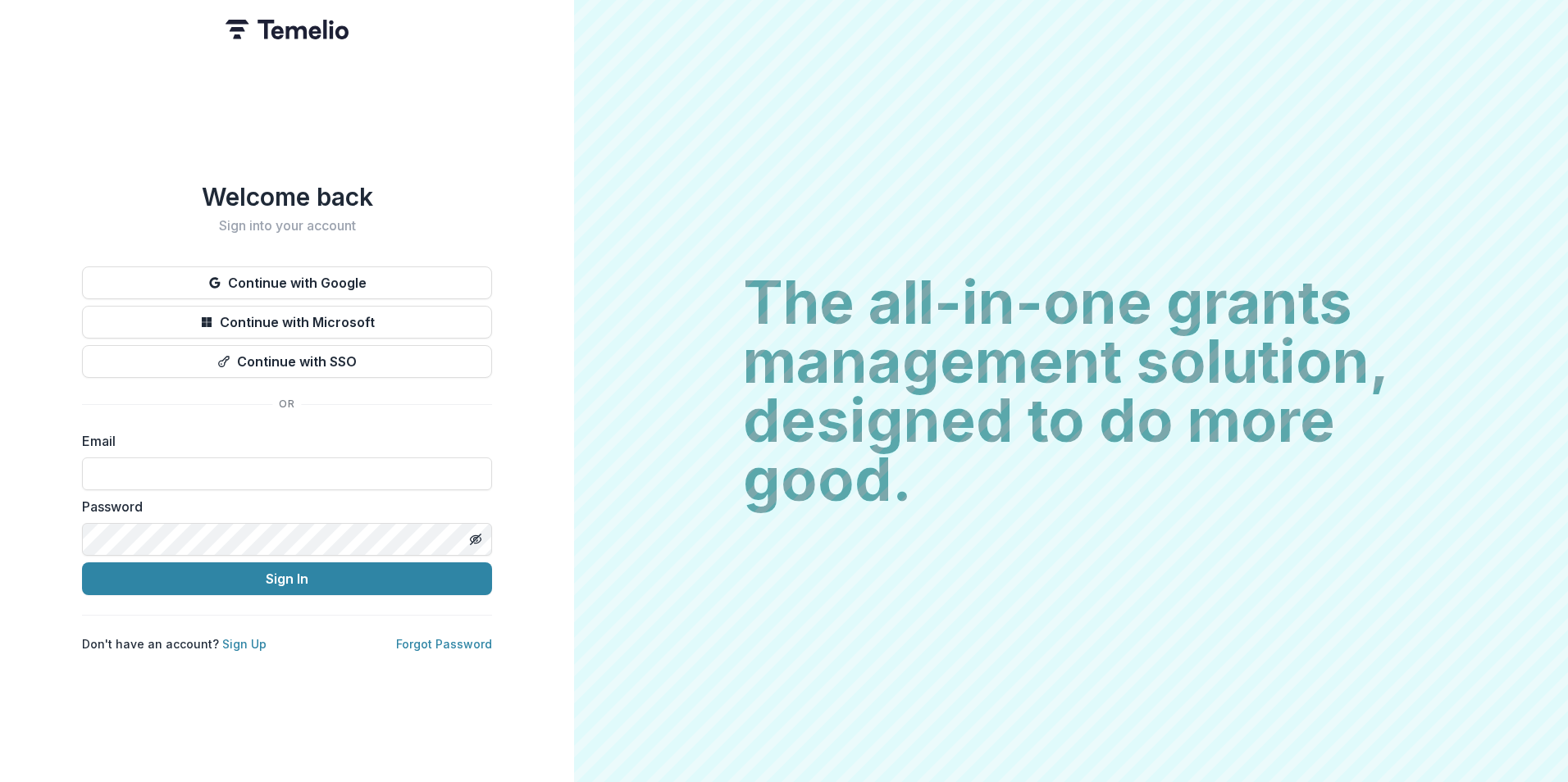
click at [273, 460] on input at bounding box center [287, 474] width 410 height 33
type input "**********"
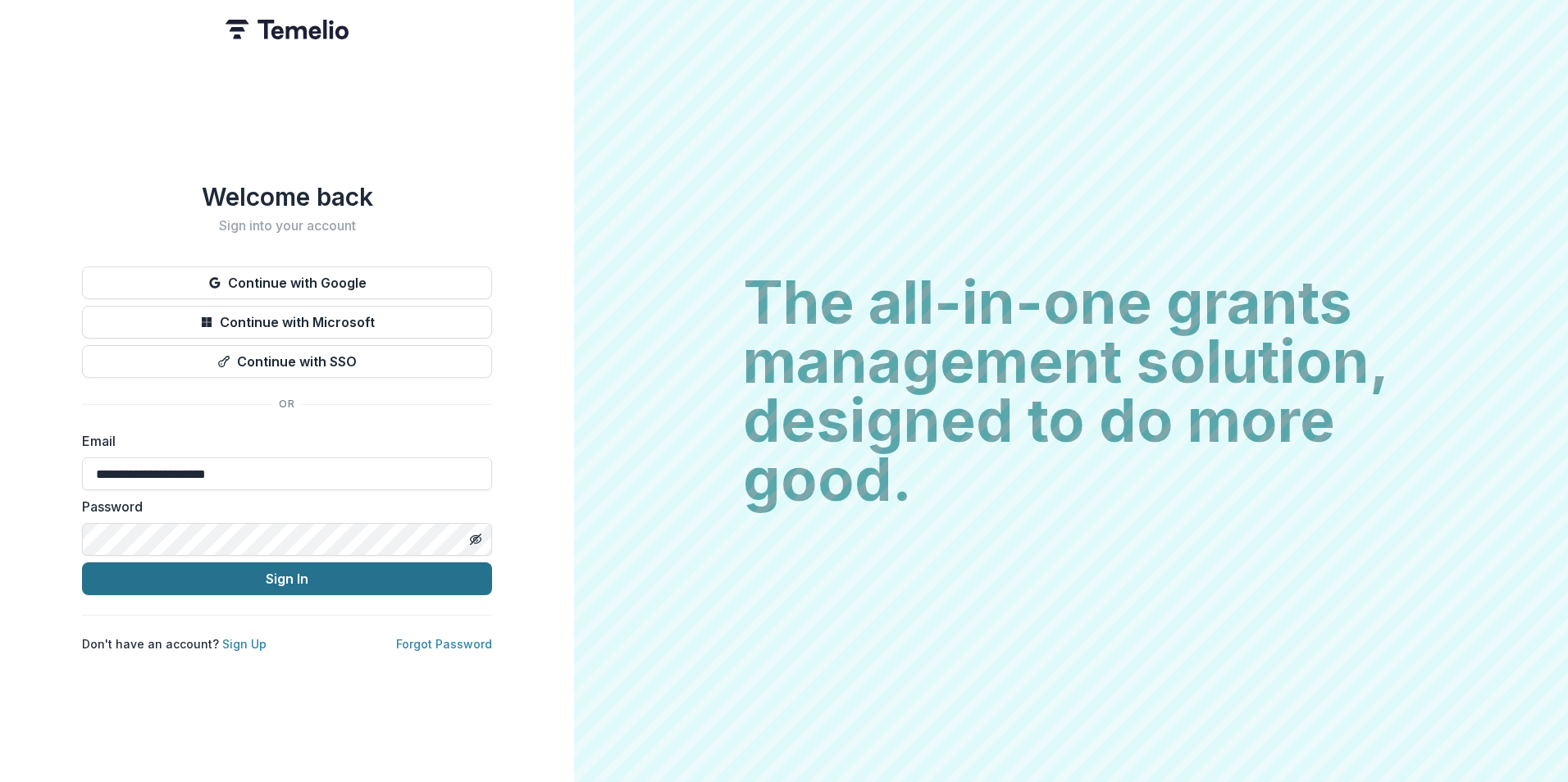
click at [254, 570] on button "Sign In" at bounding box center [287, 579] width 410 height 33
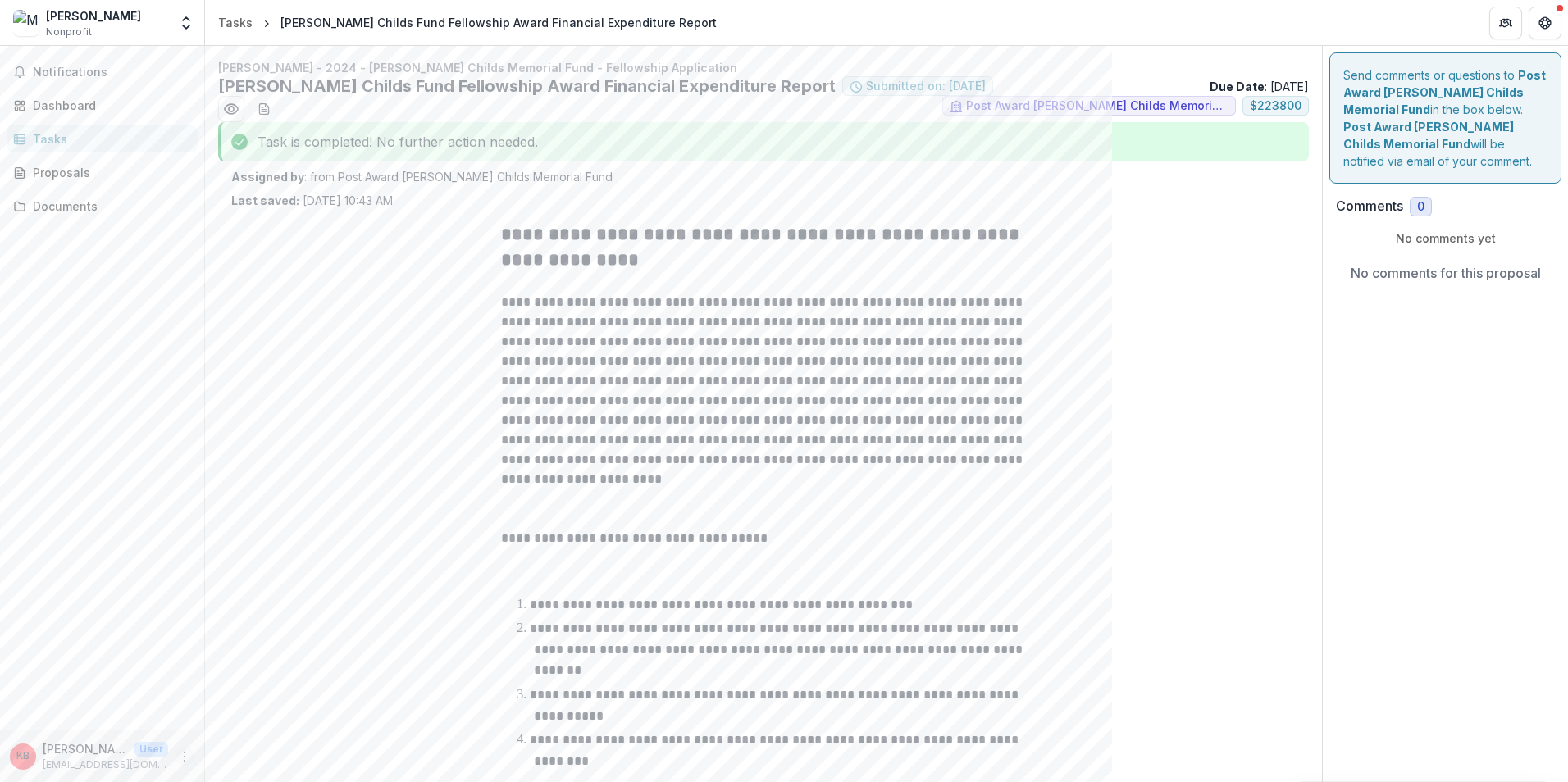
click at [190, 756] on icon "More" at bounding box center [184, 757] width 13 height 13
click at [229, 745] on button "Logout" at bounding box center [292, 749] width 176 height 27
